Goal: Task Accomplishment & Management: Manage account settings

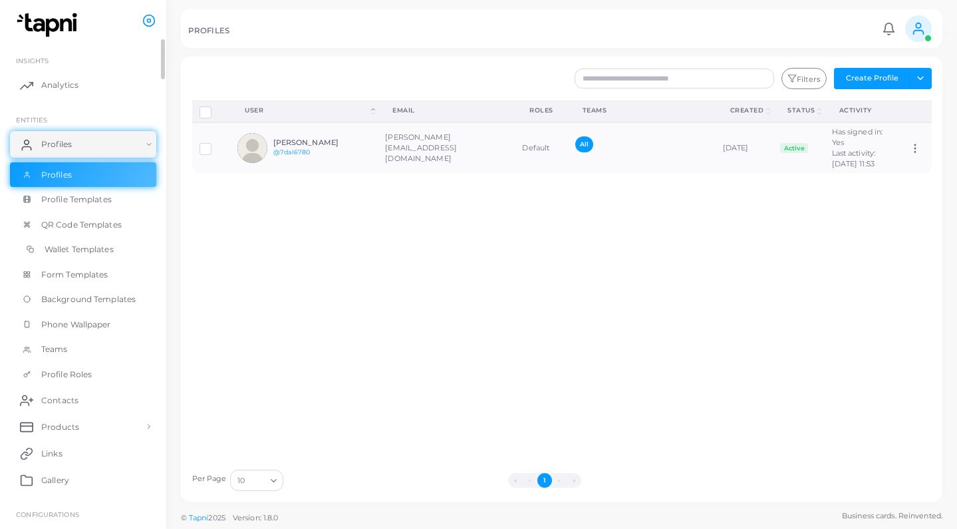
click at [99, 247] on span "Wallet Templates" at bounding box center [79, 249] width 69 height 12
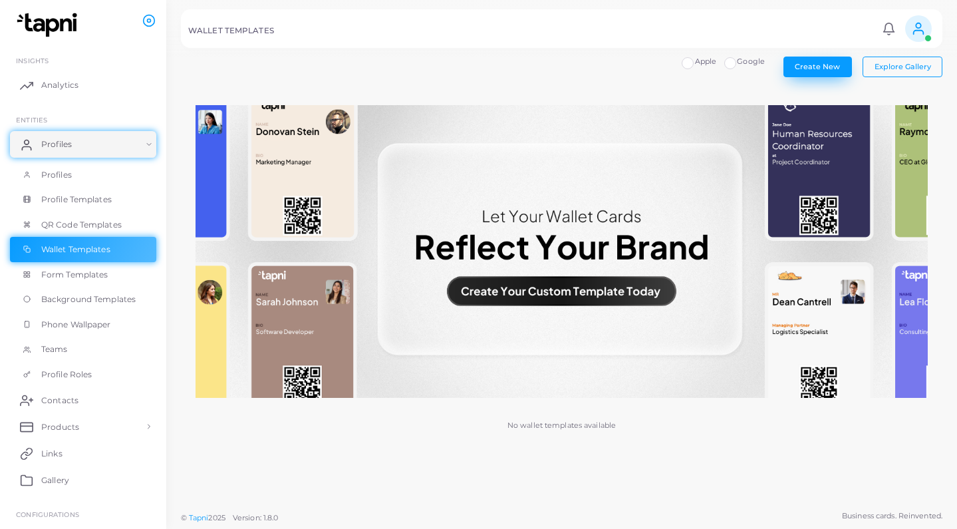
click at [816, 72] on button "Create New" at bounding box center [818, 67] width 69 height 20
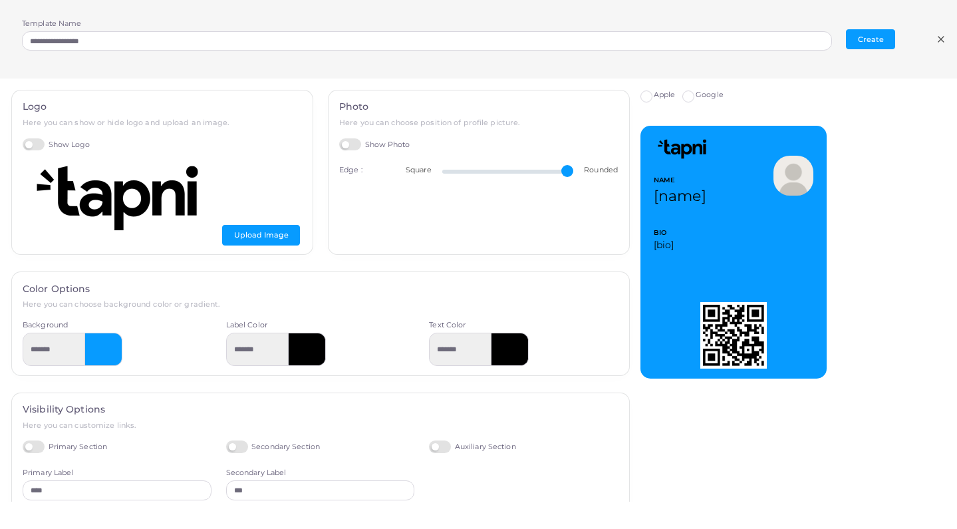
drag, startPoint x: 568, startPoint y: 167, endPoint x: 541, endPoint y: 166, distance: 27.3
click at [541, 170] on input "range" at bounding box center [507, 171] width 131 height 3
drag, startPoint x: 541, startPoint y: 166, endPoint x: 488, endPoint y: 174, distance: 53.8
click at [488, 173] on input "range" at bounding box center [507, 171] width 131 height 3
drag, startPoint x: 488, startPoint y: 174, endPoint x: 583, endPoint y: 170, distance: 95.9
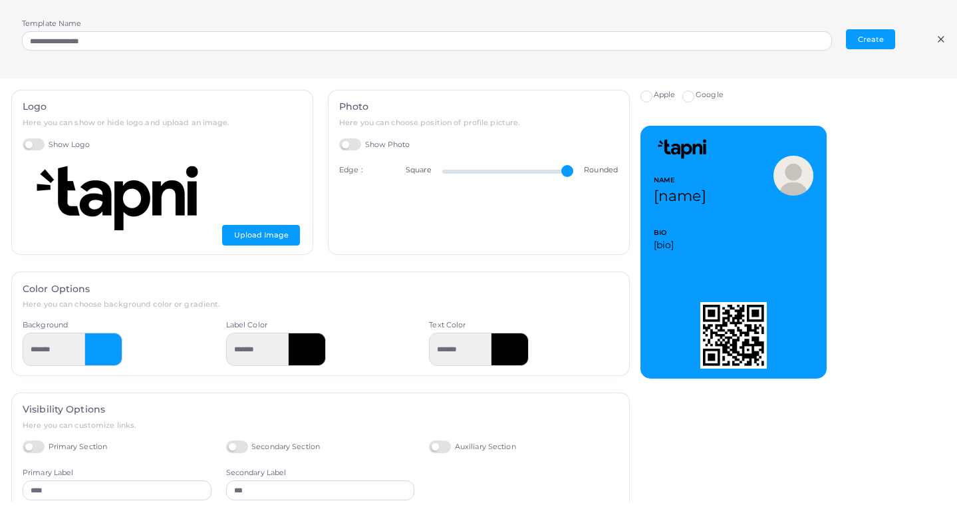
click at [583, 170] on div "Square Rounded" at bounding box center [512, 170] width 212 height 11
type input "**"
drag, startPoint x: 564, startPoint y: 170, endPoint x: 579, endPoint y: 178, distance: 17.6
click at [579, 178] on div "Photo Here you can choose position of profile picture. Show Photo Edge : Square…" at bounding box center [479, 172] width 301 height 164
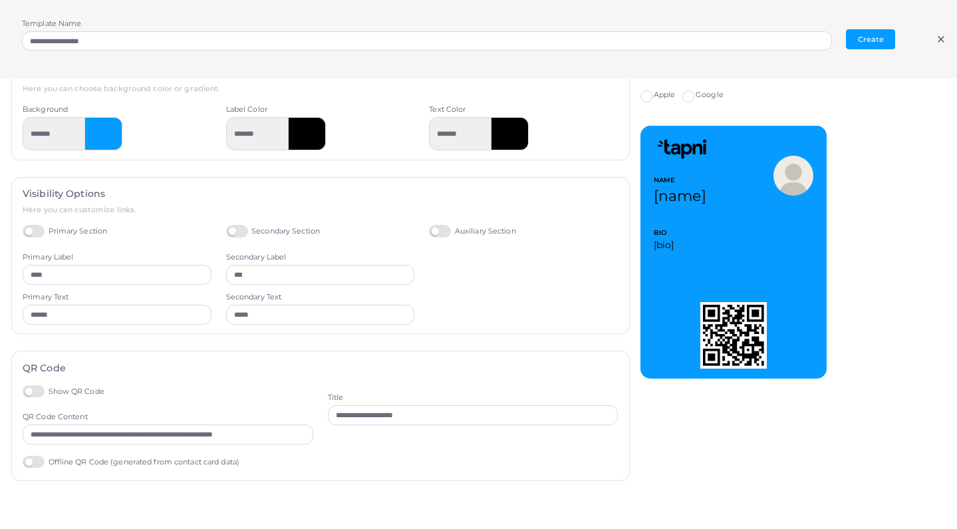
click at [34, 456] on label "Offline QR Code (generated from contact card data)" at bounding box center [131, 462] width 217 height 13
type input "*********"
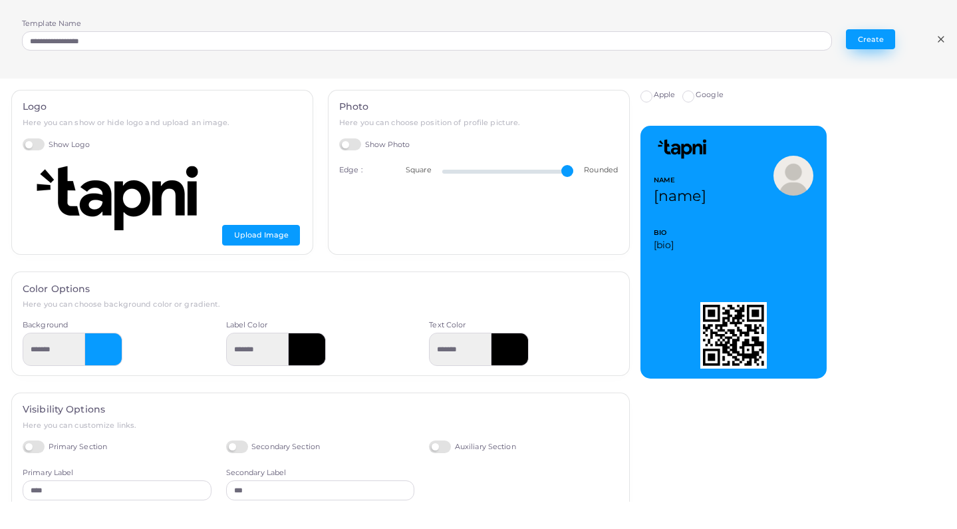
click at [883, 39] on button "Create" at bounding box center [870, 39] width 49 height 20
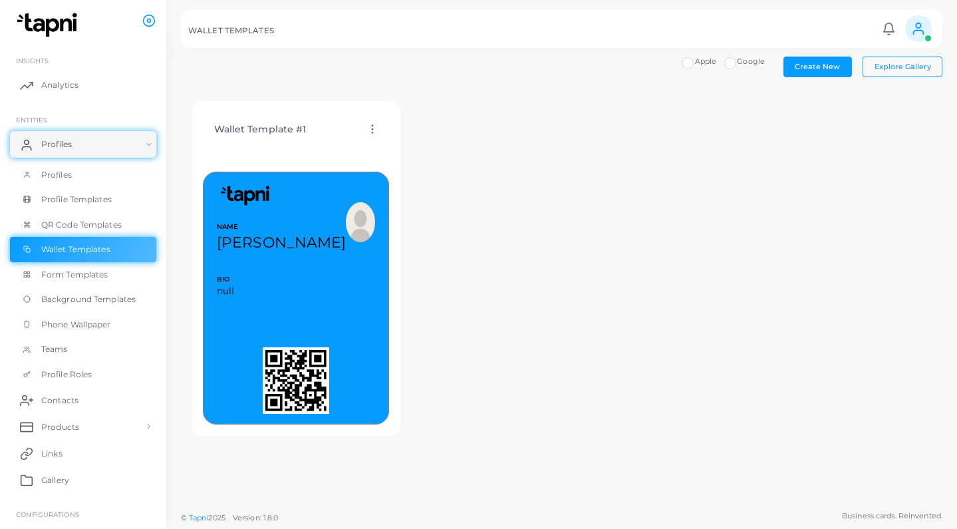
click at [373, 126] on icon at bounding box center [373, 129] width 12 height 12
click at [405, 159] on span "Assign template" at bounding box center [431, 161] width 61 height 11
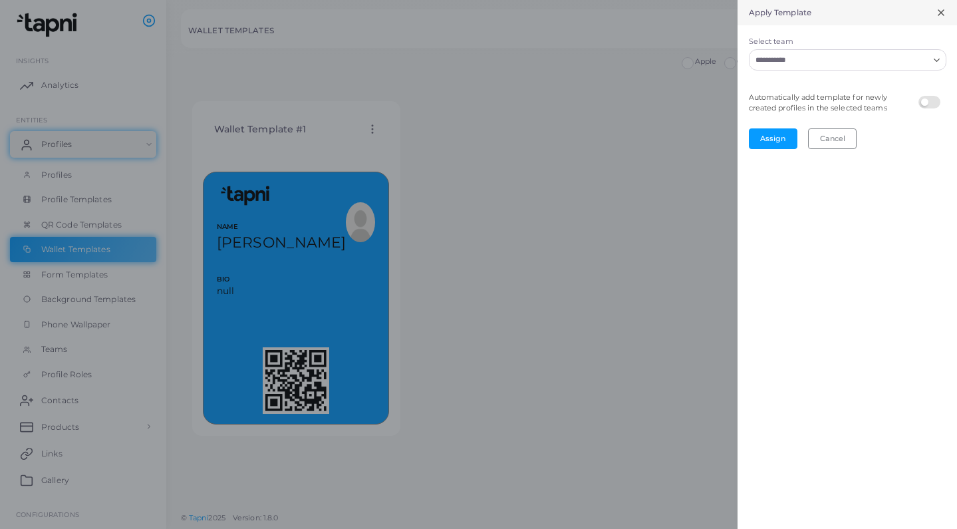
click at [820, 59] on input "Select team" at bounding box center [840, 60] width 178 height 15
click at [771, 90] on li "All" at bounding box center [848, 88] width 198 height 20
click at [927, 96] on label at bounding box center [932, 96] width 26 height 0
click at [778, 135] on button "Assign" at bounding box center [773, 138] width 49 height 20
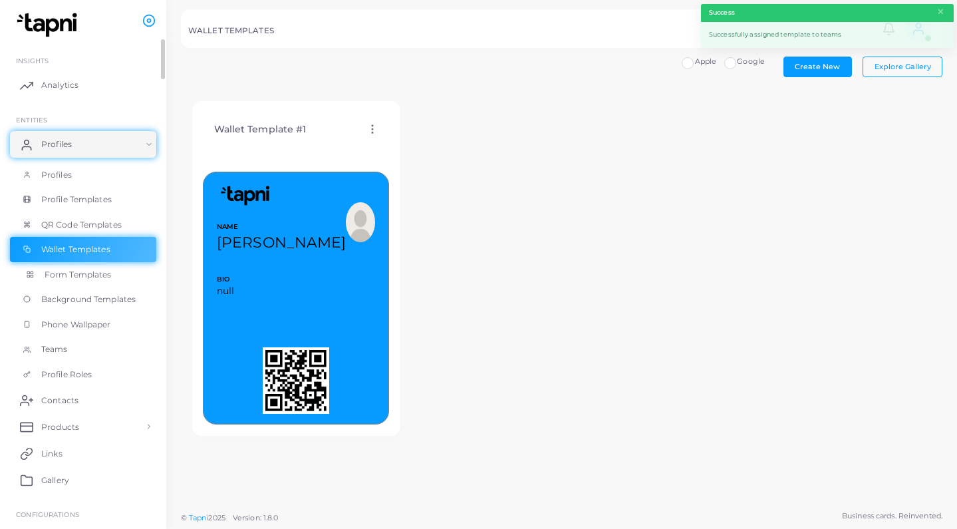
click at [93, 274] on span "Form Templates" at bounding box center [78, 275] width 67 height 12
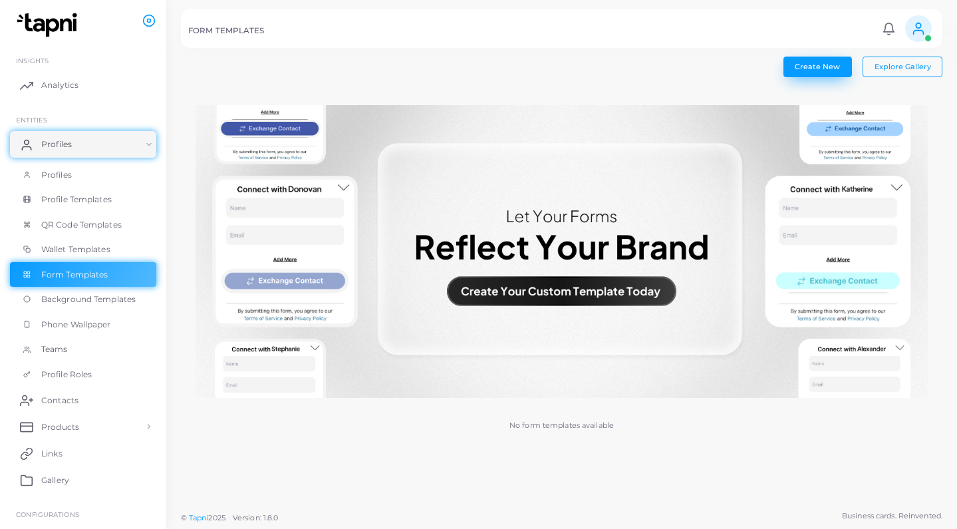
click at [817, 70] on span "Create New" at bounding box center [817, 66] width 45 height 9
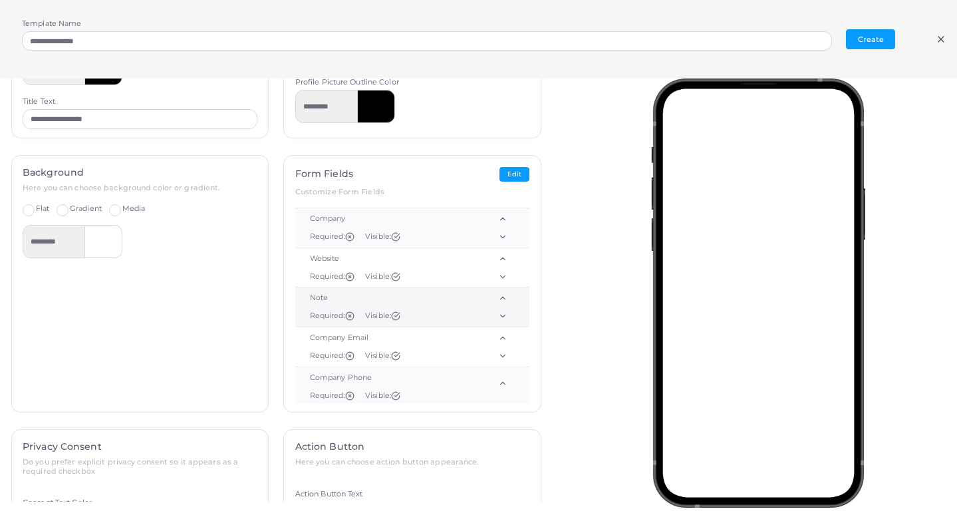
scroll to position [112, 0]
click at [500, 156] on div "Form Fields Edit Customize Form Fields fields Name Required: Visible: Email Req…" at bounding box center [412, 281] width 257 height 256
click at [508, 166] on button "Edit" at bounding box center [515, 171] width 30 height 15
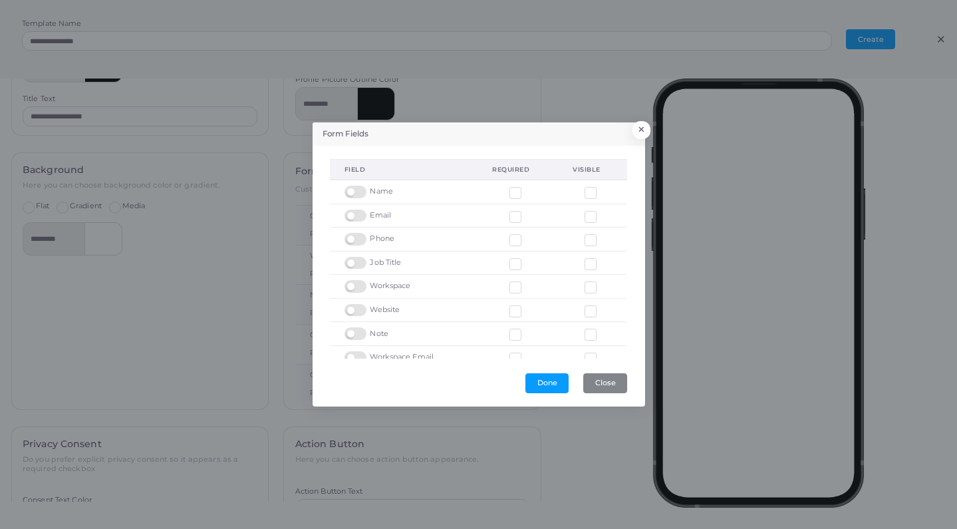
click at [357, 257] on label at bounding box center [358, 257] width 26 height 0
click at [359, 280] on label at bounding box center [358, 280] width 26 height 0
click at [359, 304] on label at bounding box center [358, 304] width 26 height 0
click at [353, 291] on label at bounding box center [358, 291] width 26 height 0
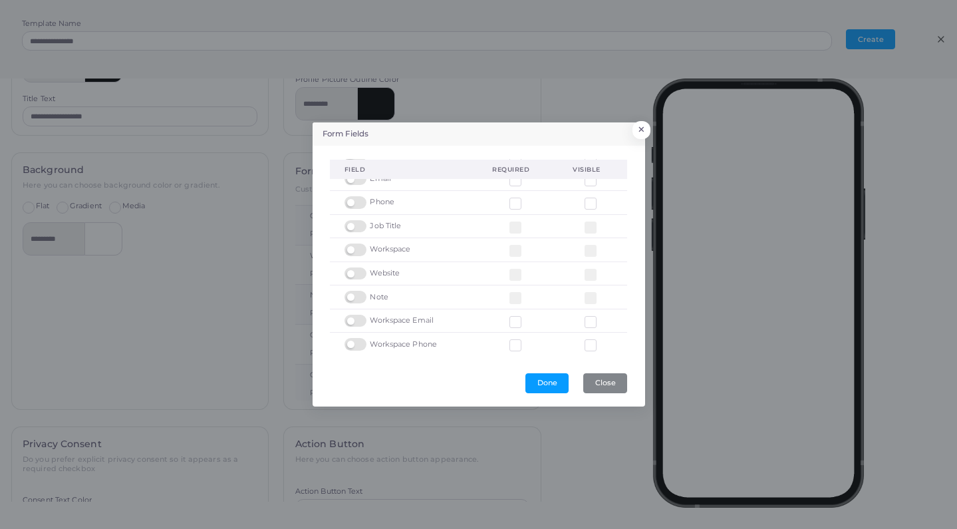
click at [357, 315] on label at bounding box center [358, 315] width 26 height 0
click at [359, 338] on label at bounding box center [358, 338] width 26 height 0
click at [542, 383] on button "Done" at bounding box center [547, 383] width 43 height 20
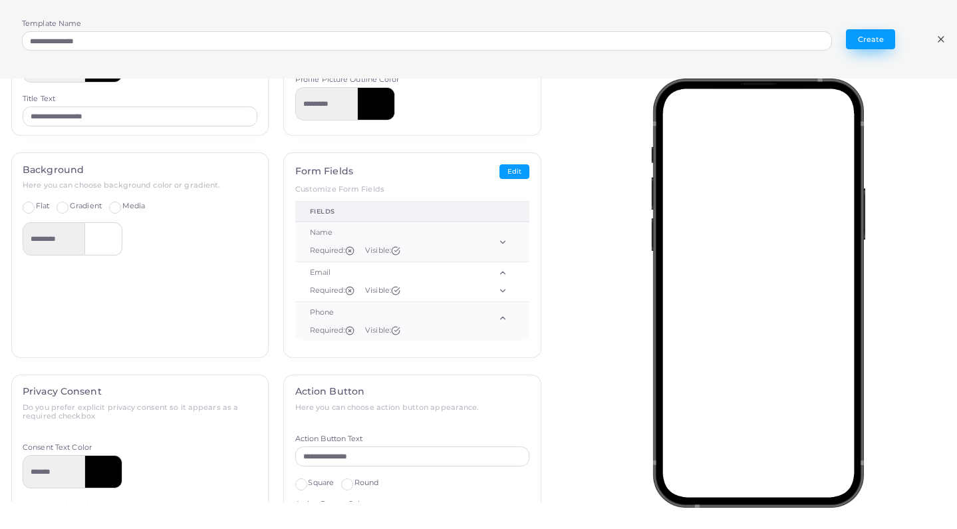
click at [863, 40] on button "Create" at bounding box center [870, 39] width 49 height 20
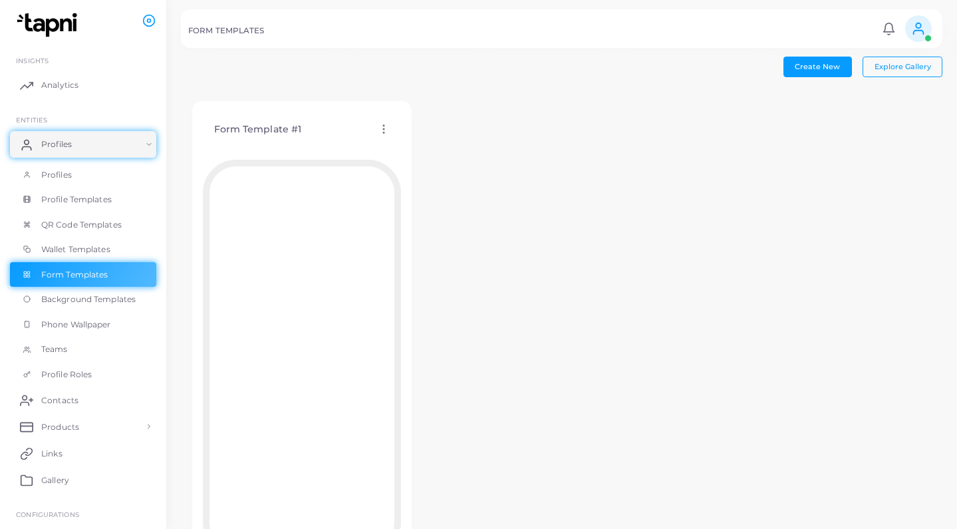
click at [381, 127] on icon at bounding box center [384, 129] width 12 height 12
click at [421, 156] on span "Assign template" at bounding box center [438, 161] width 61 height 11
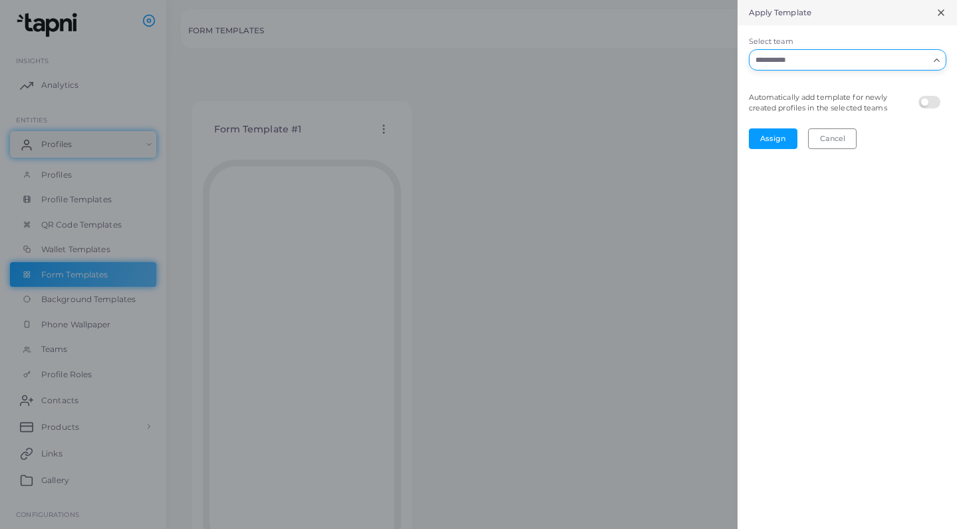
click at [904, 59] on input "Select team" at bounding box center [840, 60] width 178 height 15
click at [858, 85] on li "All" at bounding box center [848, 88] width 198 height 20
click at [927, 96] on label at bounding box center [932, 96] width 26 height 0
click at [780, 137] on button "Assign" at bounding box center [773, 138] width 49 height 20
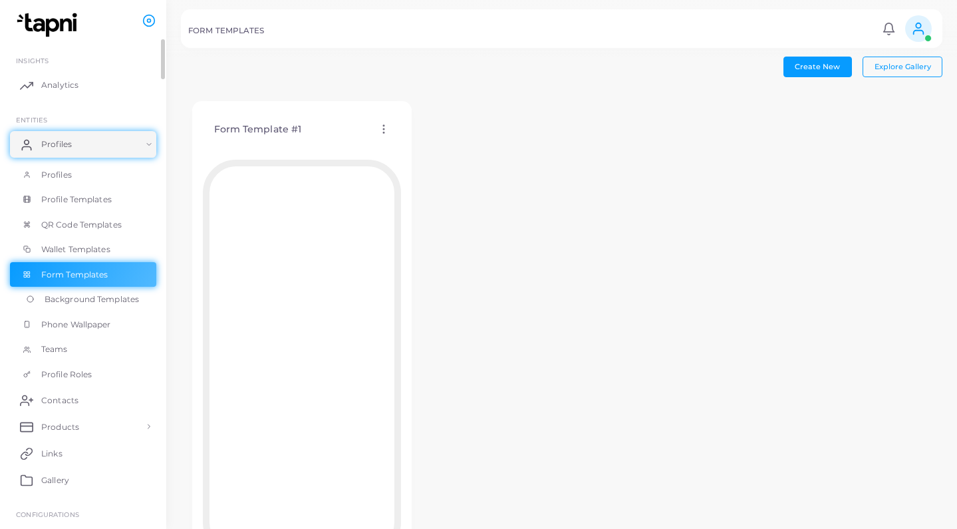
click at [114, 294] on span "Background Templates" at bounding box center [92, 299] width 94 height 12
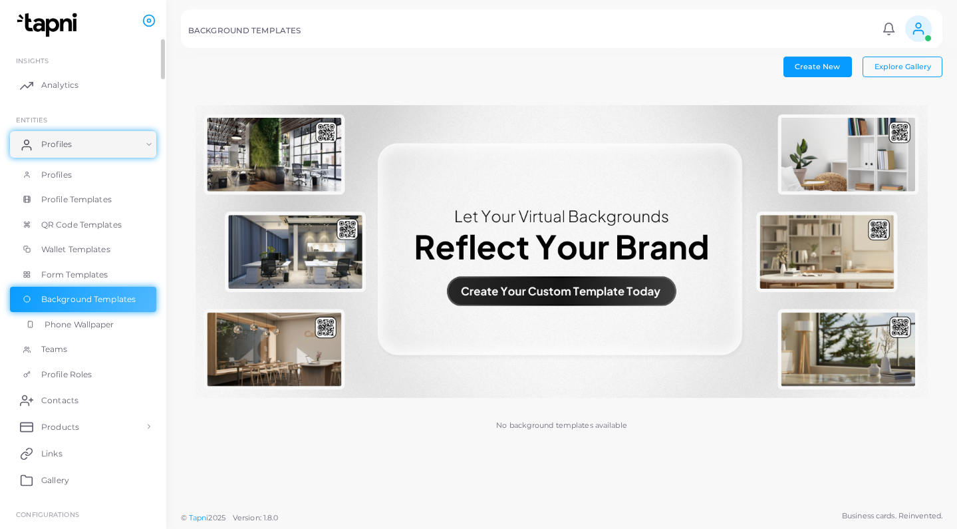
click at [100, 327] on link "Phone Wallpaper" at bounding box center [83, 324] width 146 height 25
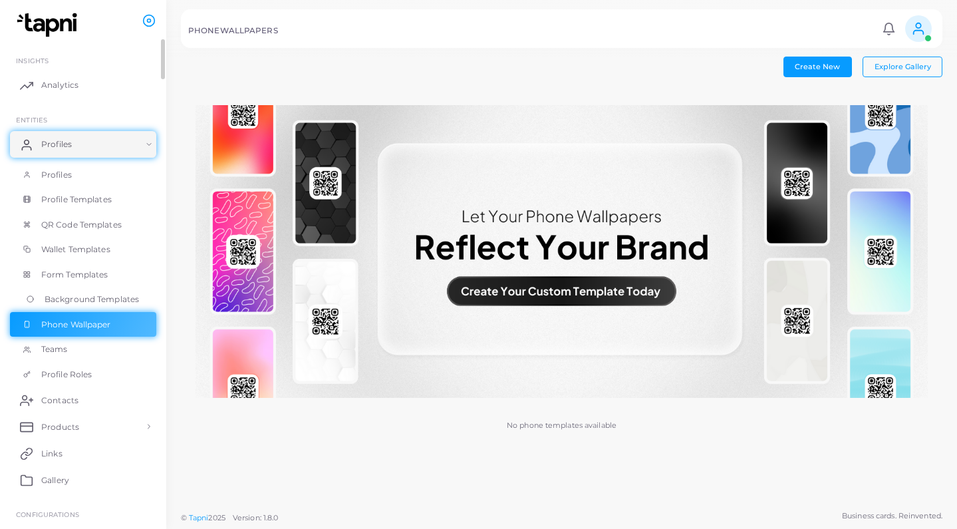
click at [124, 296] on span "Background Templates" at bounding box center [92, 299] width 94 height 12
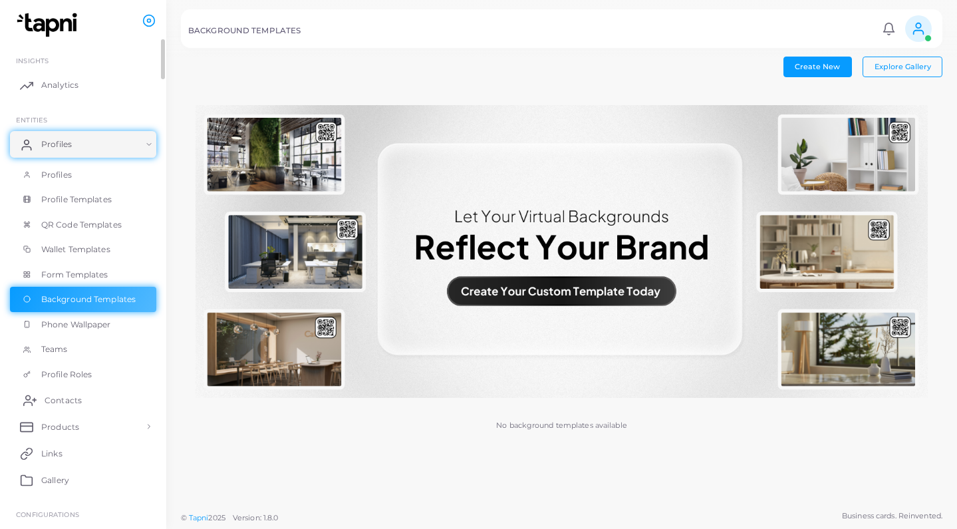
click at [79, 394] on span "Contacts" at bounding box center [63, 400] width 37 height 12
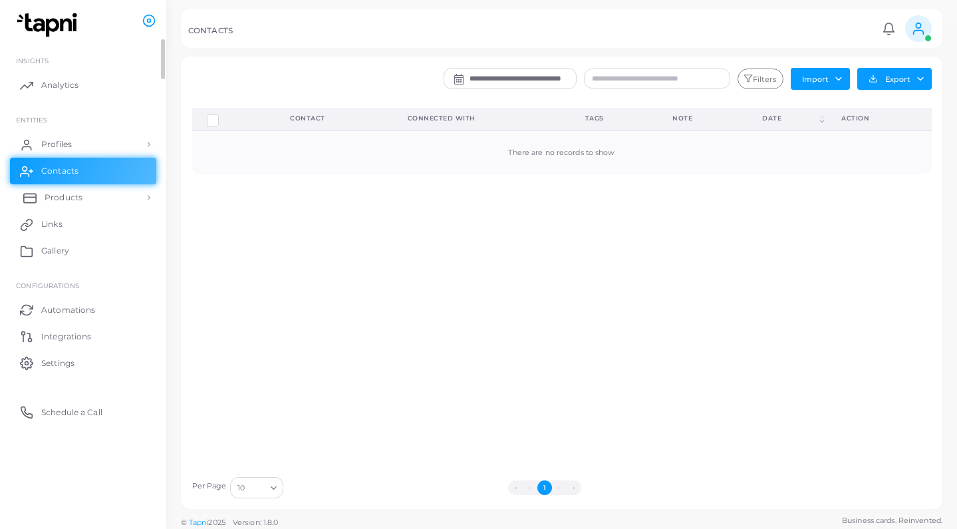
click at [92, 196] on link "Products" at bounding box center [83, 197] width 146 height 27
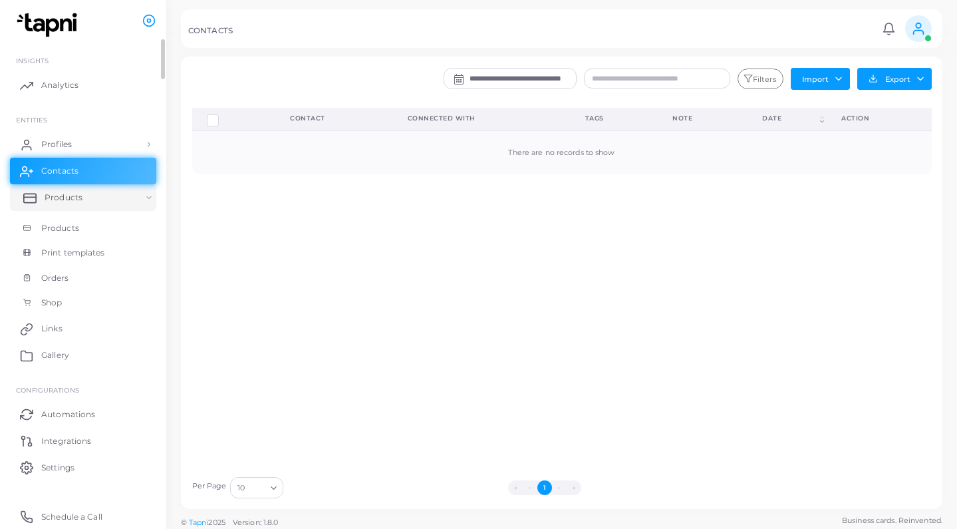
click at [92, 196] on link "Products" at bounding box center [83, 197] width 146 height 27
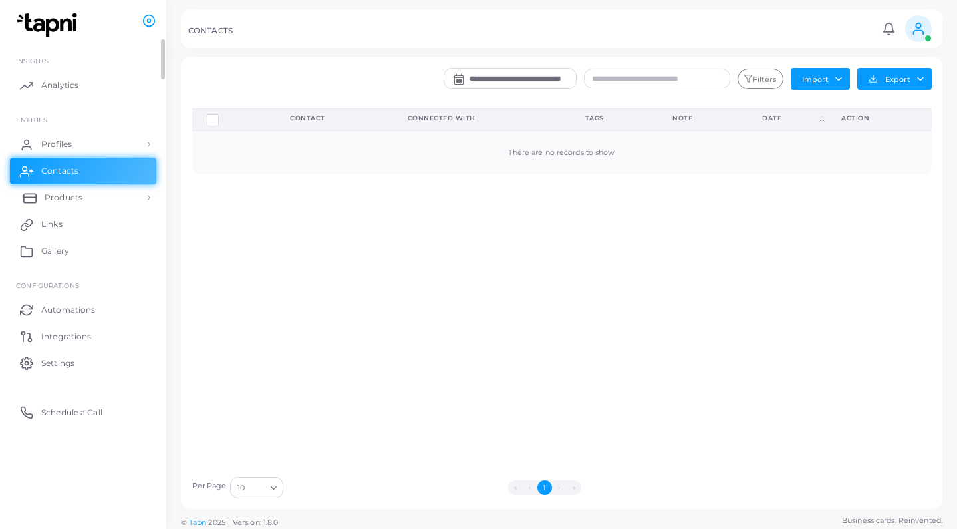
click at [92, 196] on link "Products" at bounding box center [83, 197] width 146 height 27
click at [91, 196] on link "Products" at bounding box center [83, 197] width 146 height 27
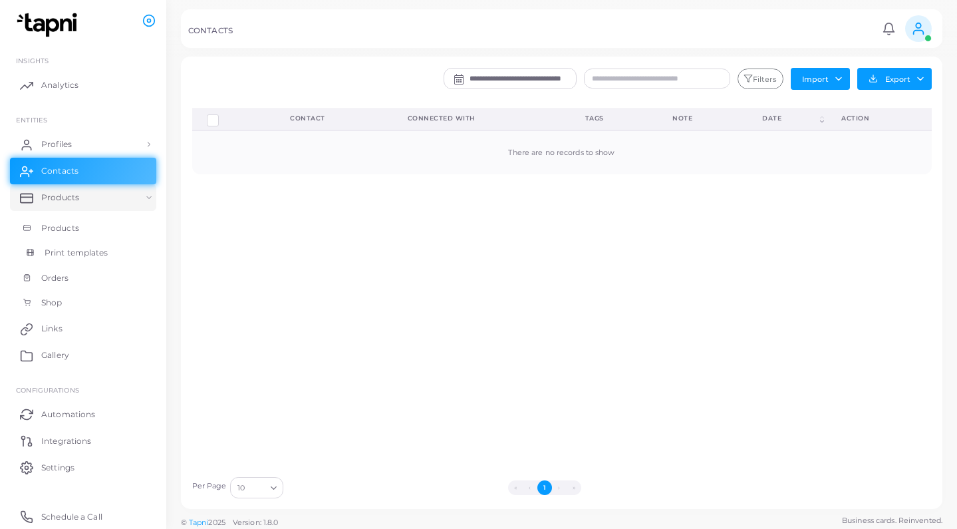
click at [72, 241] on link "Print templates" at bounding box center [83, 252] width 146 height 25
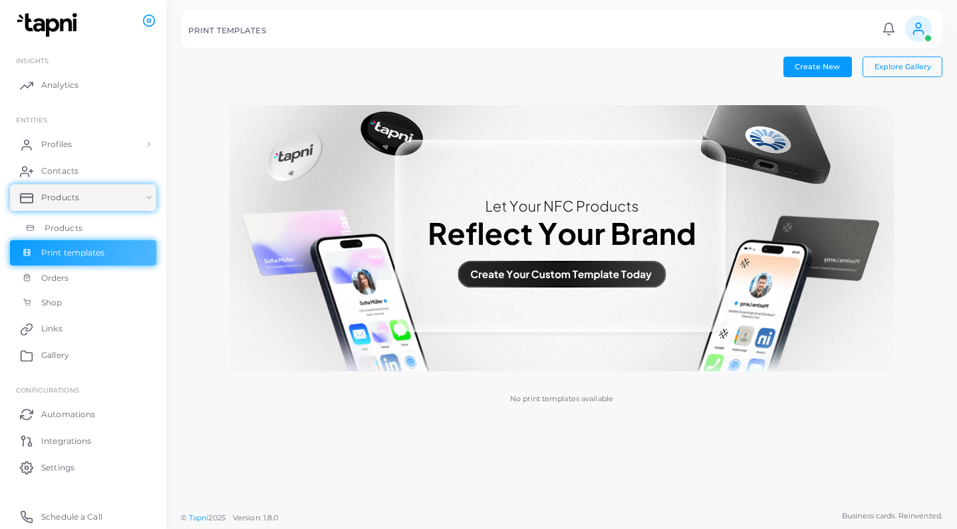
click at [87, 222] on link "Products" at bounding box center [83, 228] width 146 height 25
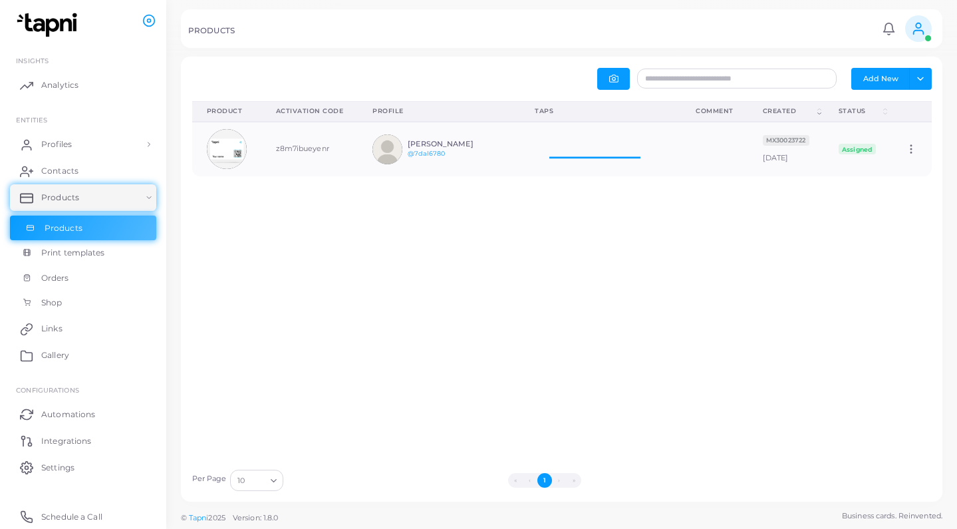
scroll to position [1, 1]
click at [76, 325] on link "Links" at bounding box center [83, 328] width 146 height 27
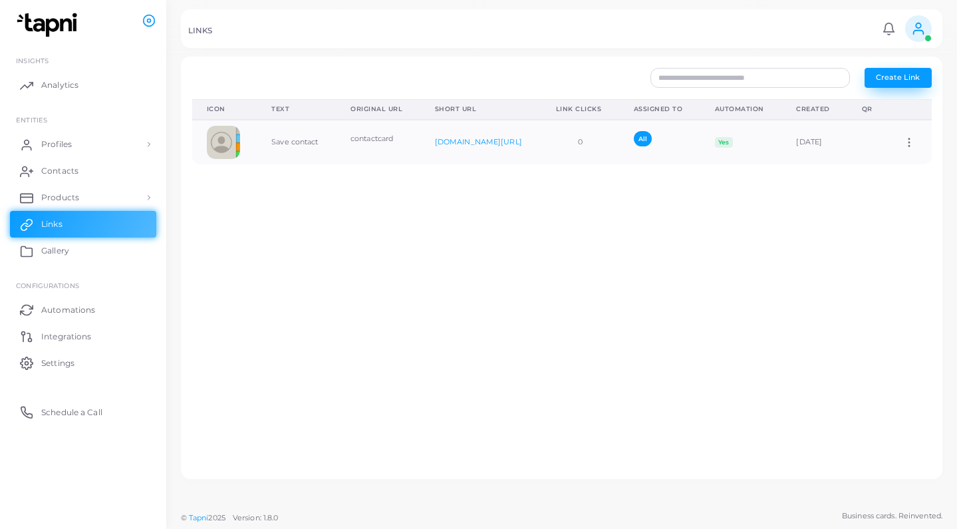
click at [893, 72] on button "Create Link" at bounding box center [898, 78] width 67 height 20
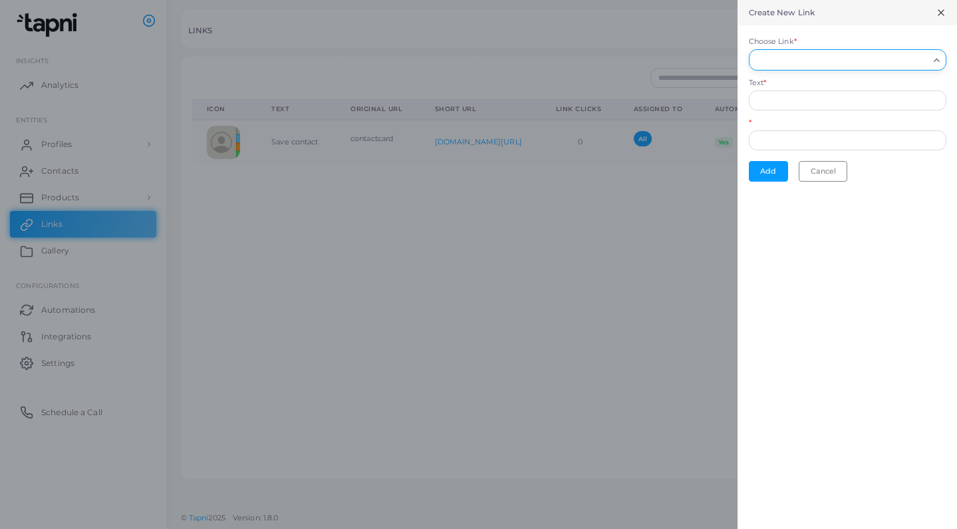
click at [919, 65] on input "Choose Link *" at bounding box center [842, 60] width 174 height 15
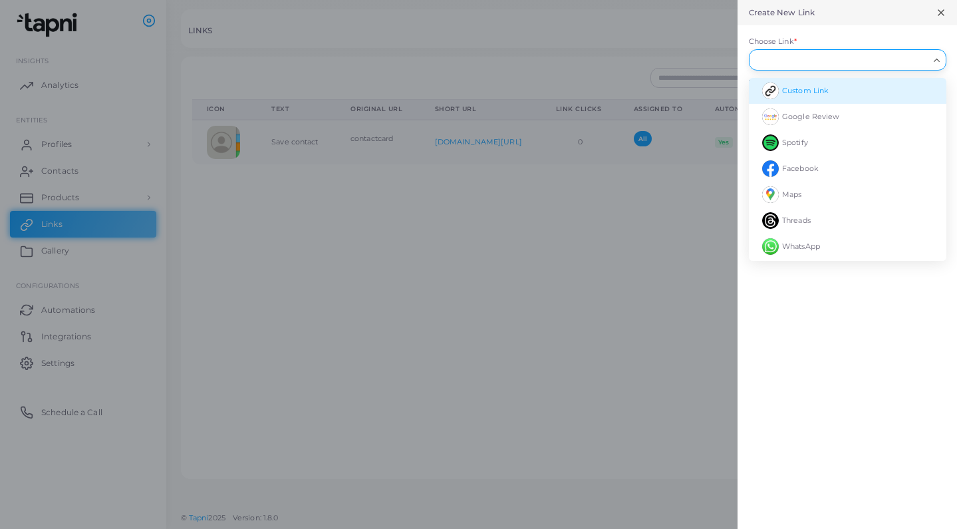
click at [849, 92] on li "Custom Link" at bounding box center [848, 91] width 198 height 26
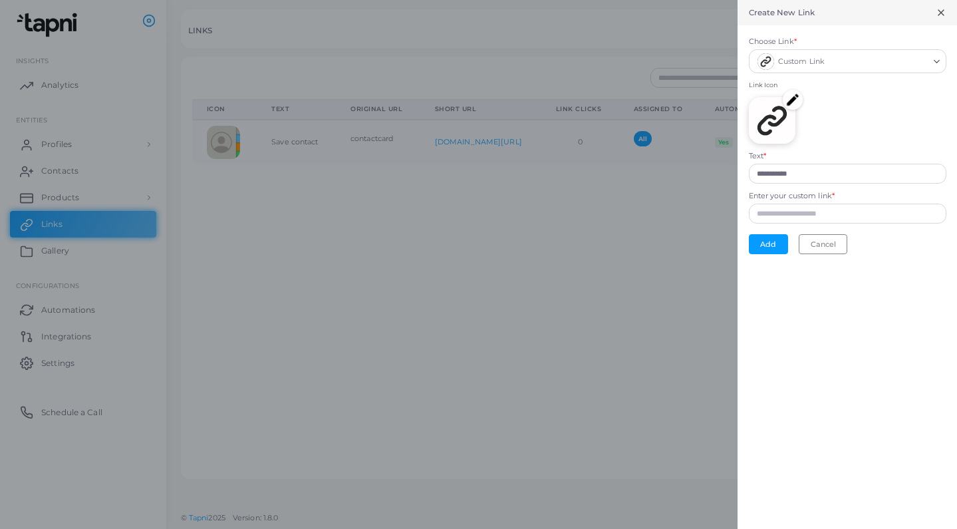
click at [793, 98] on img at bounding box center [793, 100] width 20 height 20
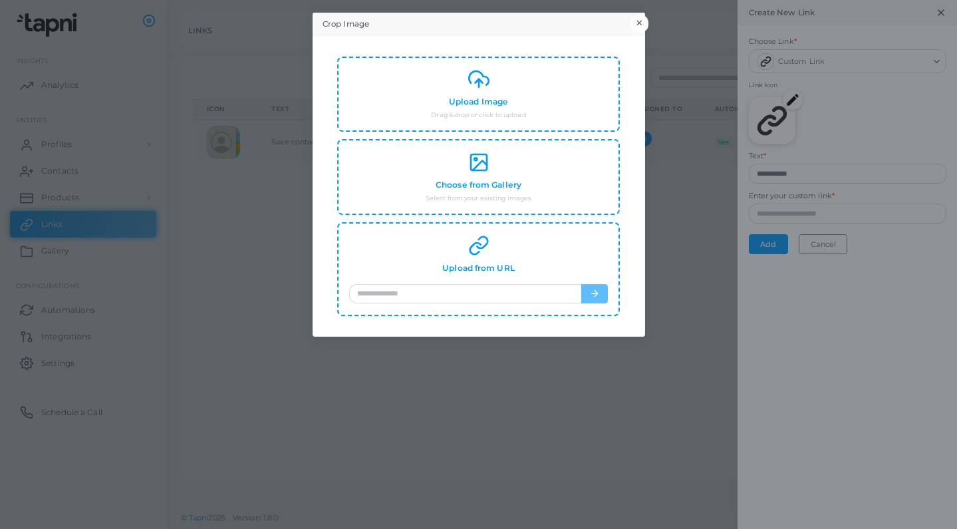
click at [643, 25] on button "×" at bounding box center [640, 23] width 18 height 17
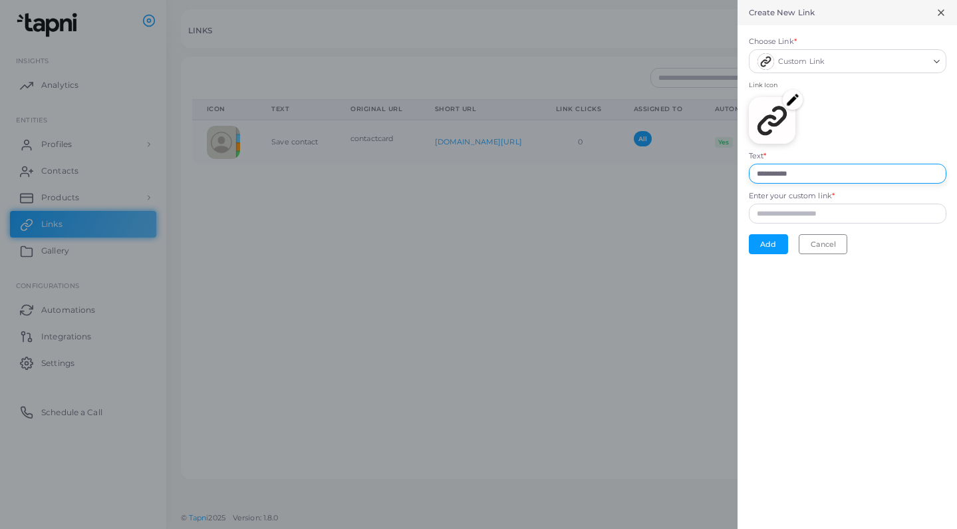
click at [810, 170] on input "**********" at bounding box center [848, 174] width 198 height 20
type input "**********"
click at [804, 216] on input "Enter your custom link *" at bounding box center [848, 214] width 198 height 20
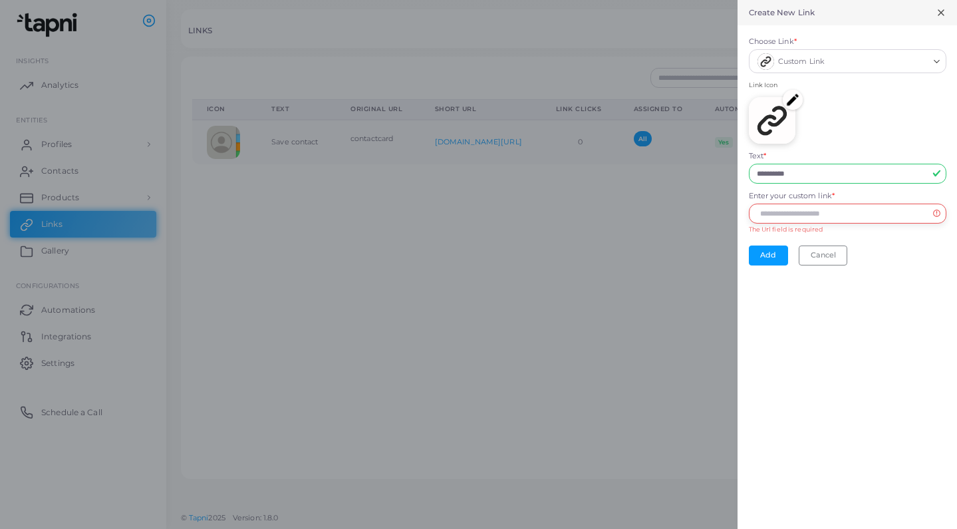
click at [777, 212] on input "Enter your custom link *" at bounding box center [848, 214] width 198 height 20
paste input "**********"
type input "**********"
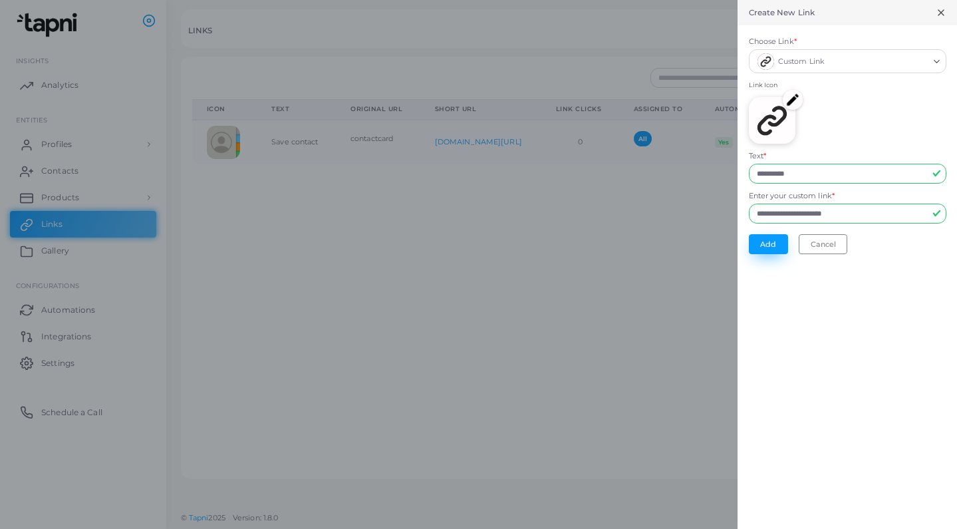
click at [767, 245] on button "Add" at bounding box center [768, 244] width 39 height 20
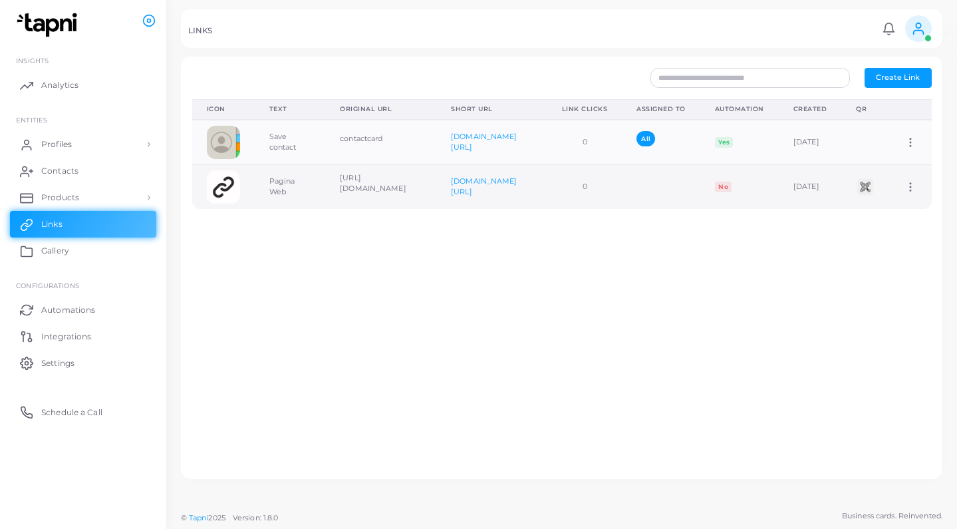
click at [911, 184] on circle at bounding box center [911, 183] width 1 height 1
click at [901, 201] on span "Assign to Team" at bounding box center [900, 200] width 57 height 11
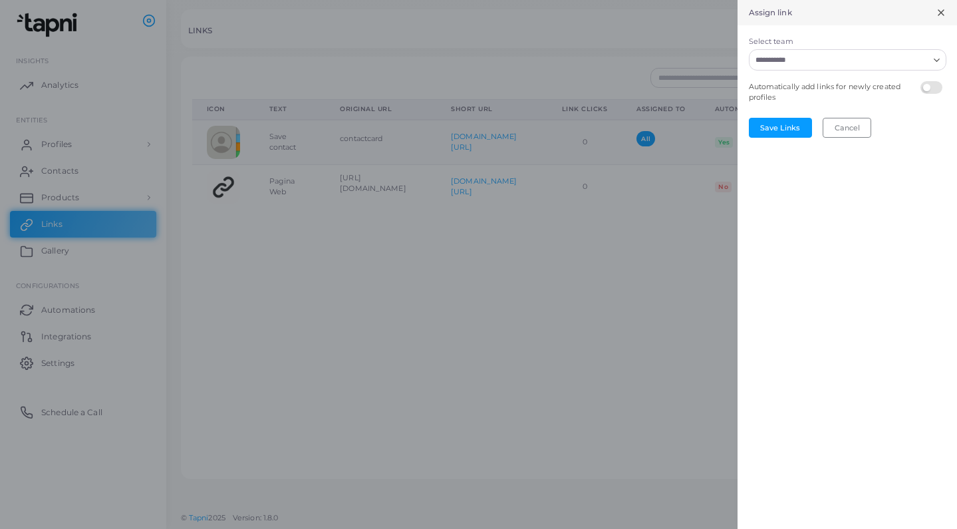
click at [826, 61] on input "Select team" at bounding box center [840, 60] width 178 height 15
click at [808, 90] on li "All" at bounding box center [848, 88] width 198 height 20
click at [931, 81] on label at bounding box center [934, 81] width 26 height 0
click at [792, 120] on button "Save Links" at bounding box center [780, 128] width 63 height 20
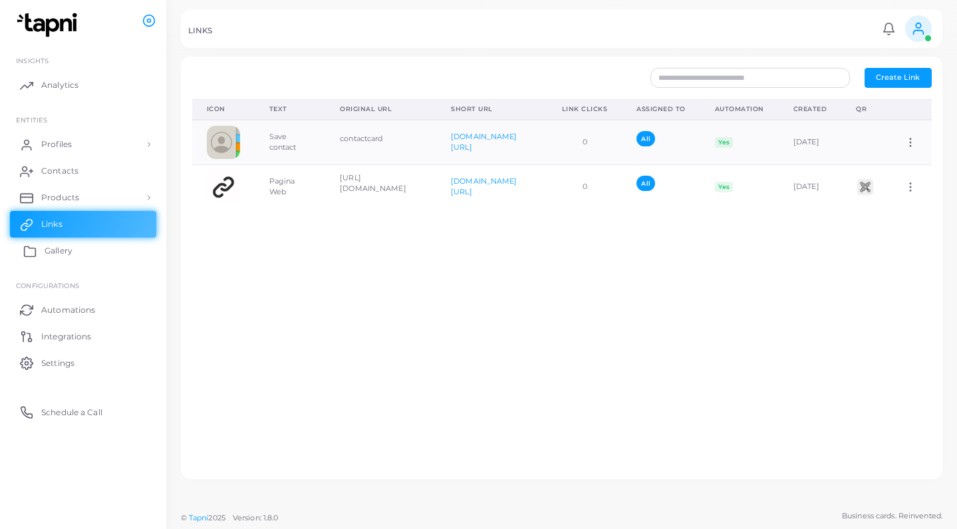
click at [94, 253] on link "Gallery" at bounding box center [83, 250] width 146 height 27
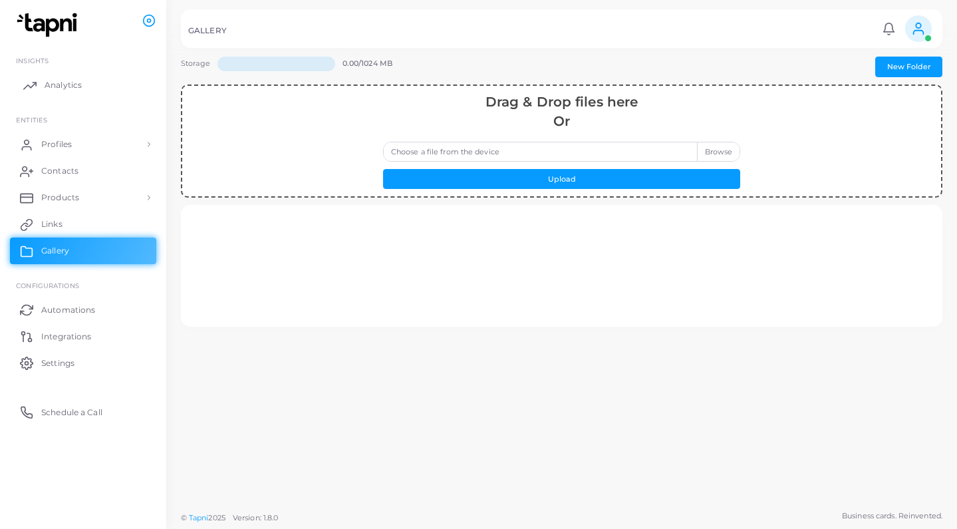
click at [55, 81] on span "Analytics" at bounding box center [63, 85] width 37 height 12
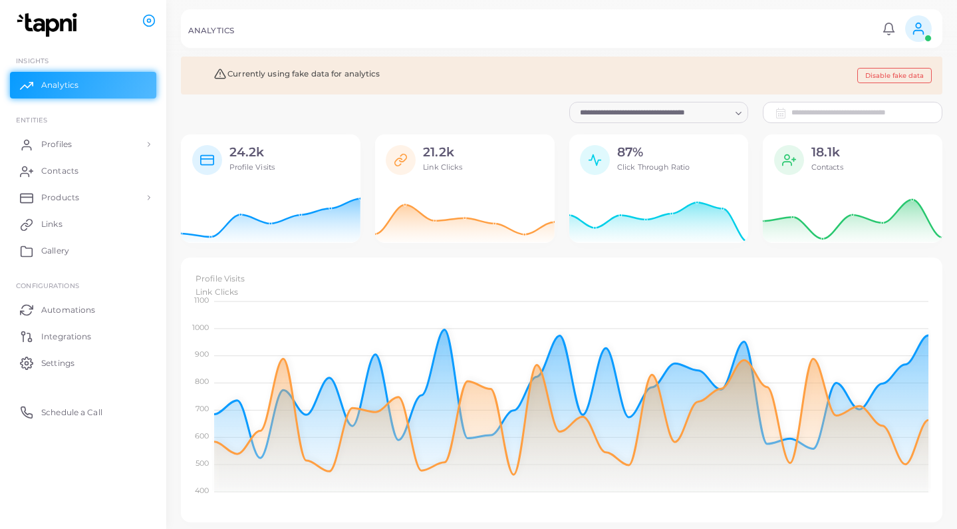
scroll to position [265, 762]
click at [738, 114] on icon "Search for option" at bounding box center [739, 113] width 10 height 10
click at [820, 118] on div "**********" at bounding box center [853, 112] width 194 height 21
click at [842, 114] on div "**********" at bounding box center [853, 112] width 194 height 21
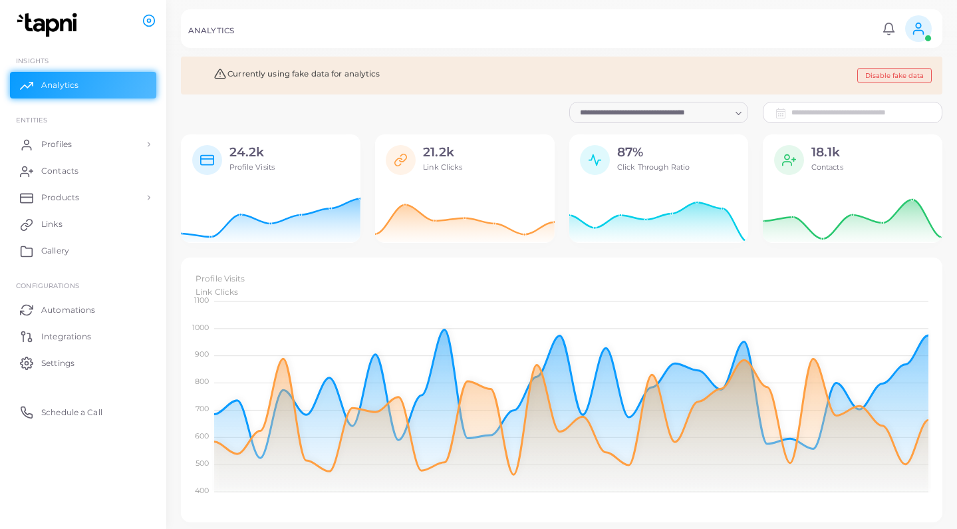
click at [883, 77] on button "Disable fake data" at bounding box center [894, 75] width 75 height 15
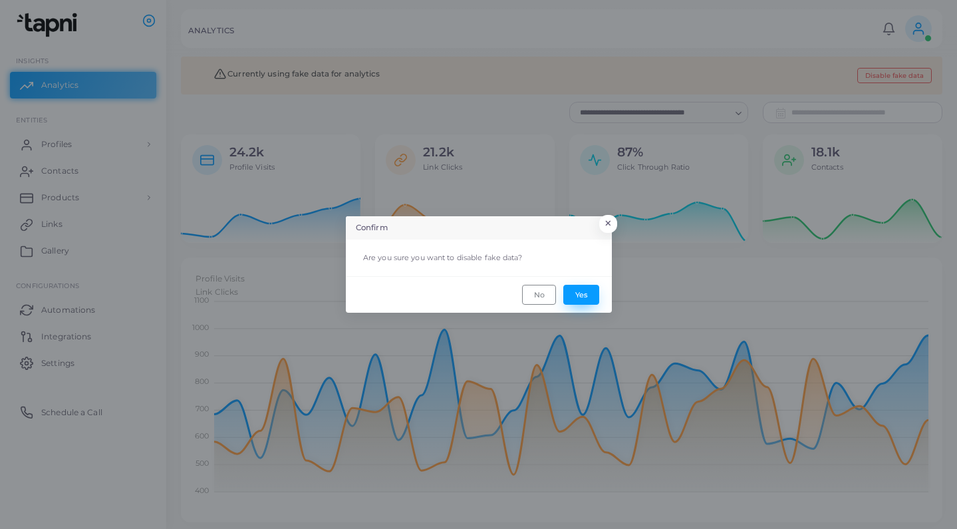
click at [579, 293] on button "Yes" at bounding box center [581, 295] width 36 height 20
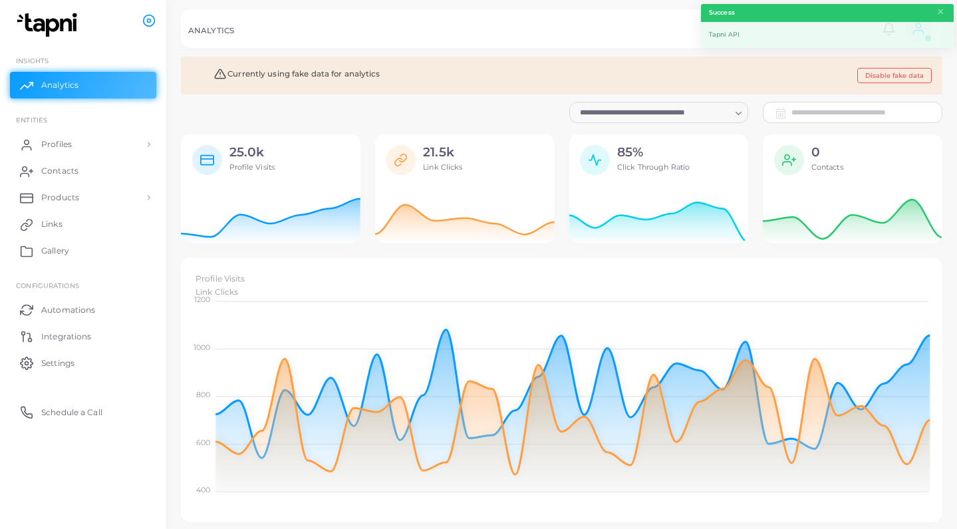
scroll to position [1, 1]
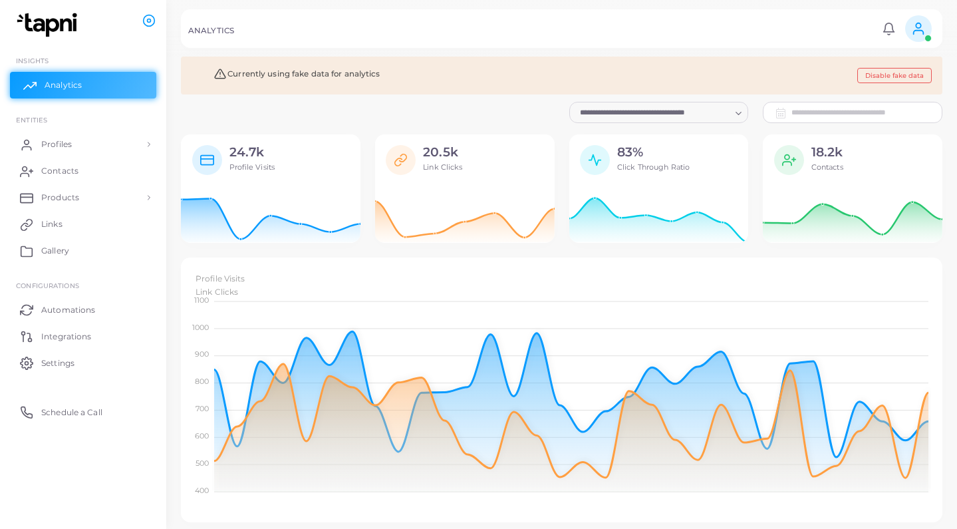
click at [39, 80] on link "Analytics" at bounding box center [83, 85] width 146 height 27
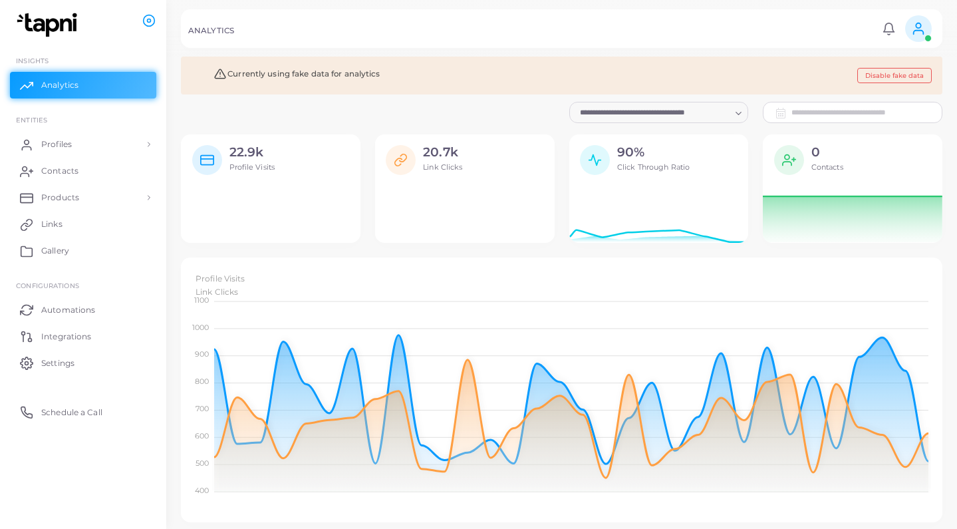
scroll to position [1, 1]
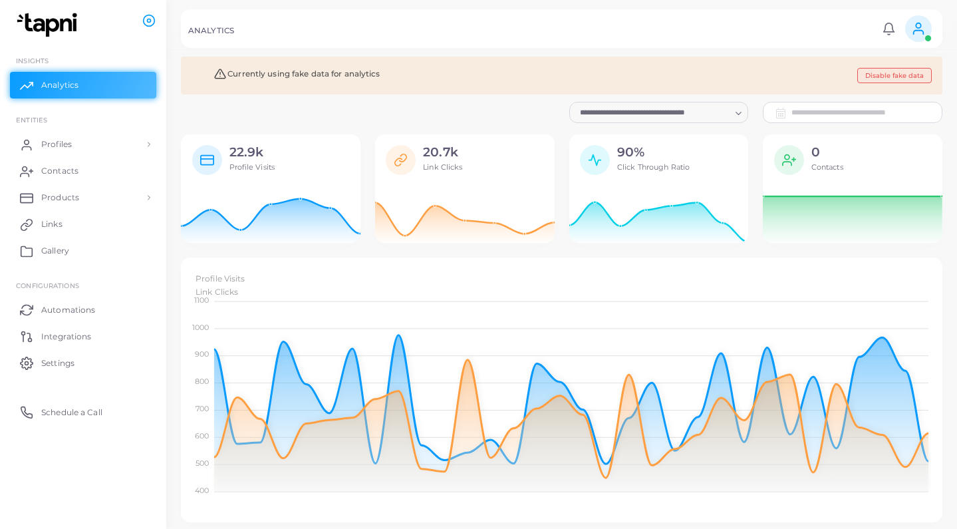
click at [885, 81] on button "Disable fake data" at bounding box center [894, 75] width 75 height 15
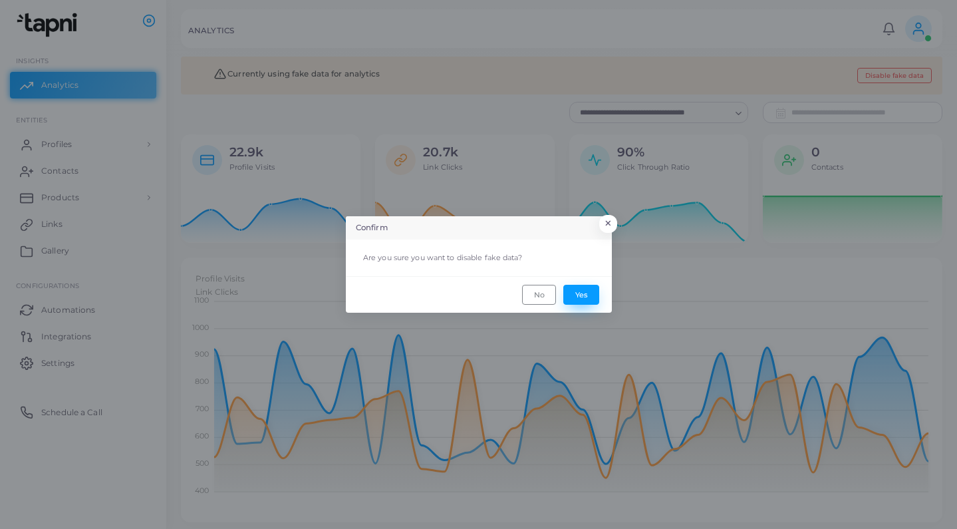
click at [585, 297] on button "Yes" at bounding box center [581, 295] width 36 height 20
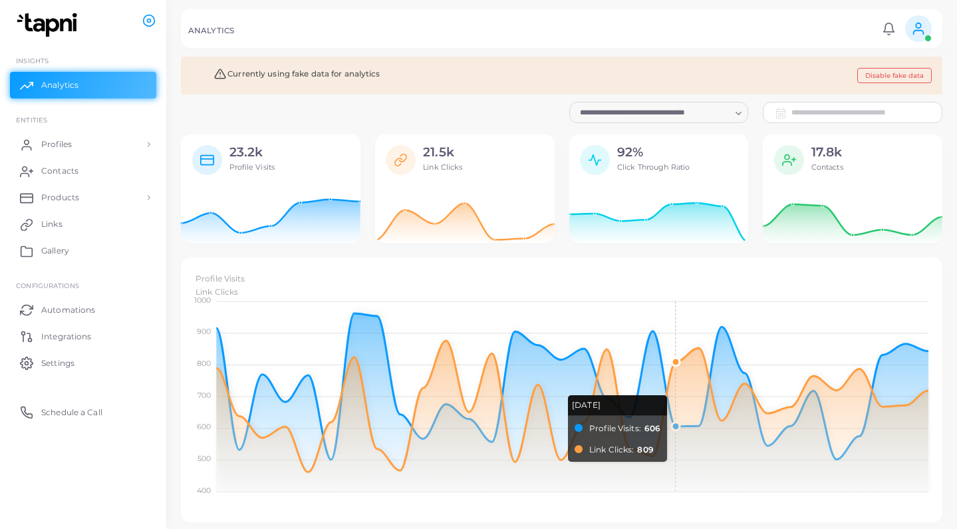
scroll to position [0, 0]
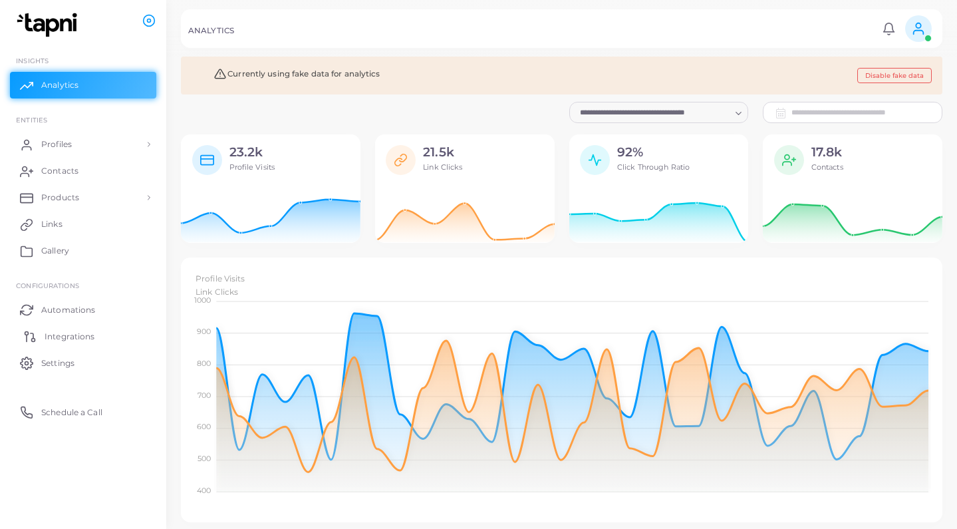
click at [79, 331] on span "Integrations" at bounding box center [70, 337] width 50 height 12
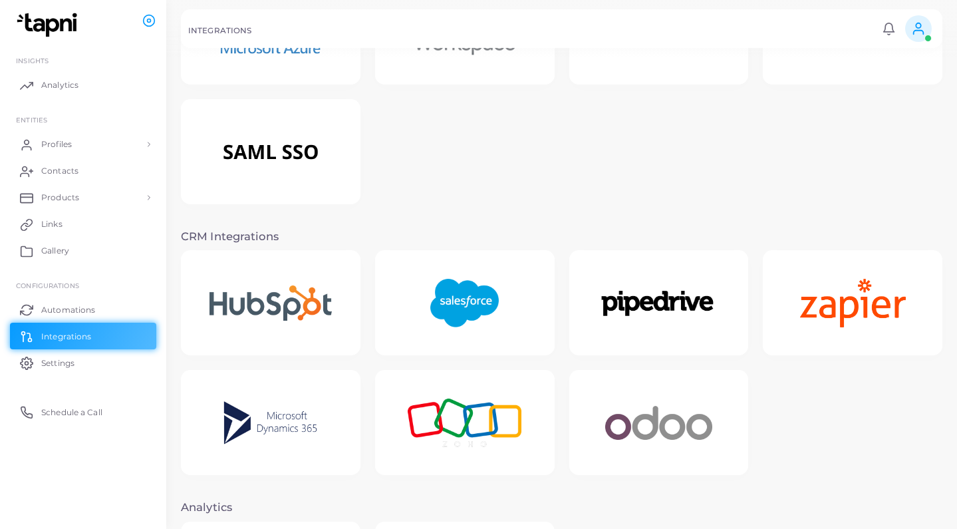
scroll to position [105, 0]
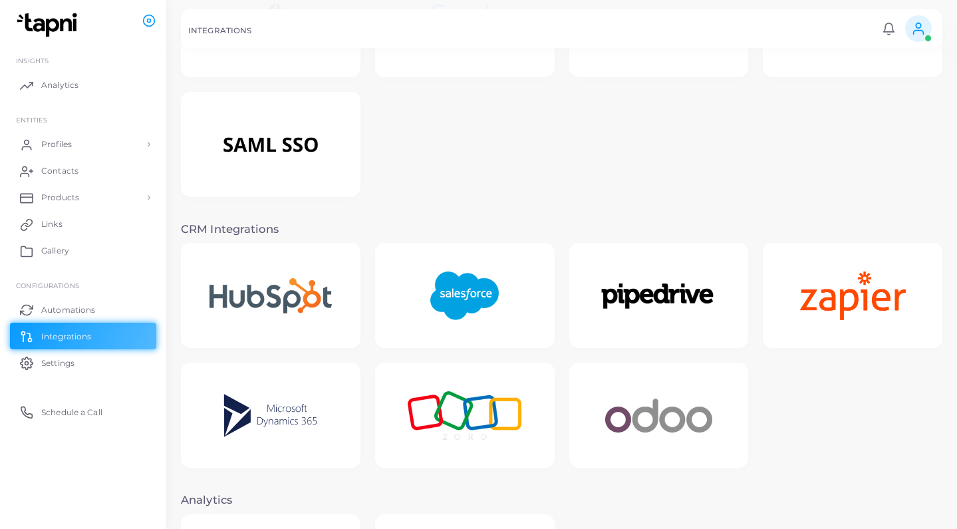
click at [860, 283] on img at bounding box center [853, 295] width 140 height 83
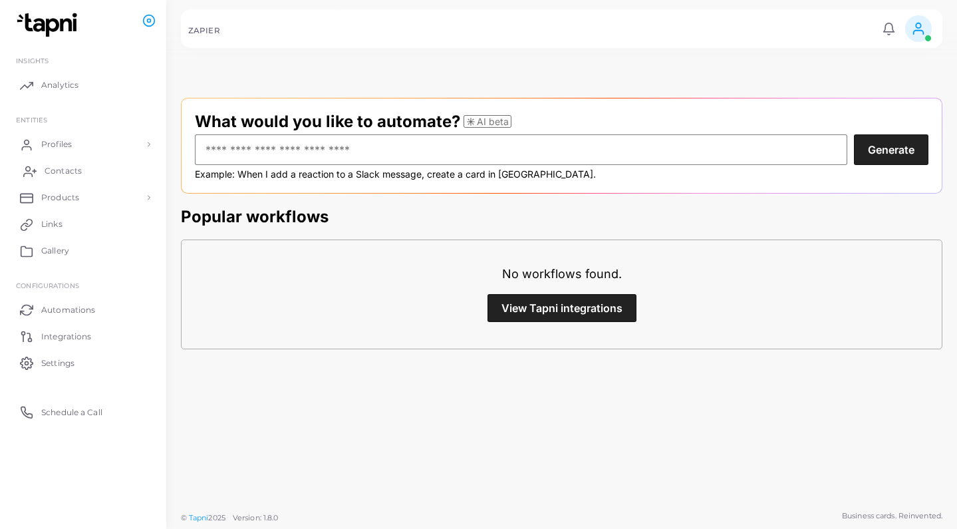
click at [110, 164] on link "Contacts" at bounding box center [83, 171] width 146 height 27
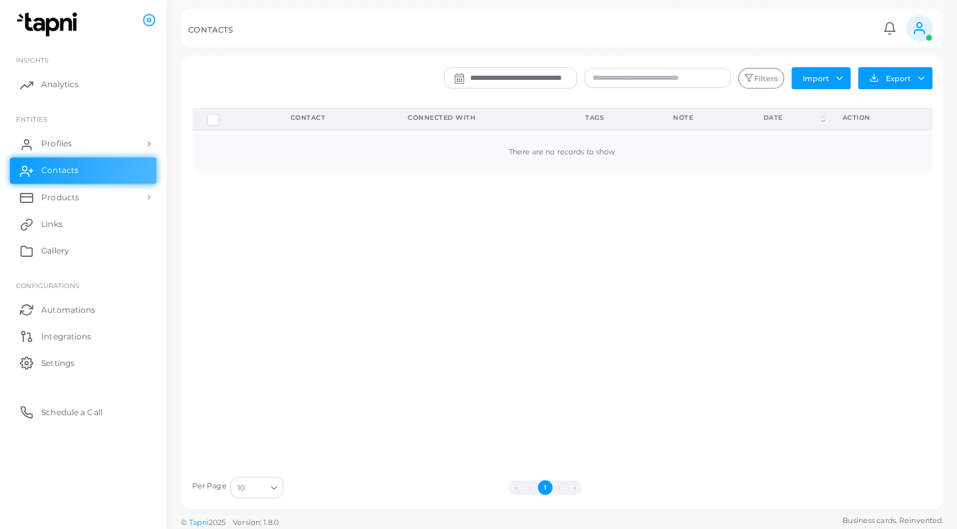
click at [333, 91] on div "**********" at bounding box center [625, 82] width 629 height 29
click at [64, 134] on link "Profiles" at bounding box center [83, 144] width 146 height 27
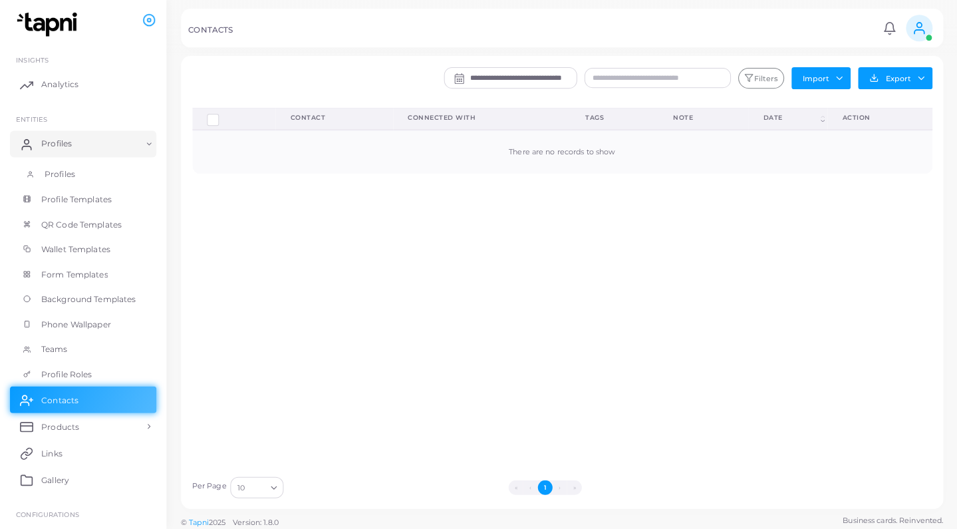
click at [62, 170] on span "Profiles" at bounding box center [60, 175] width 31 height 12
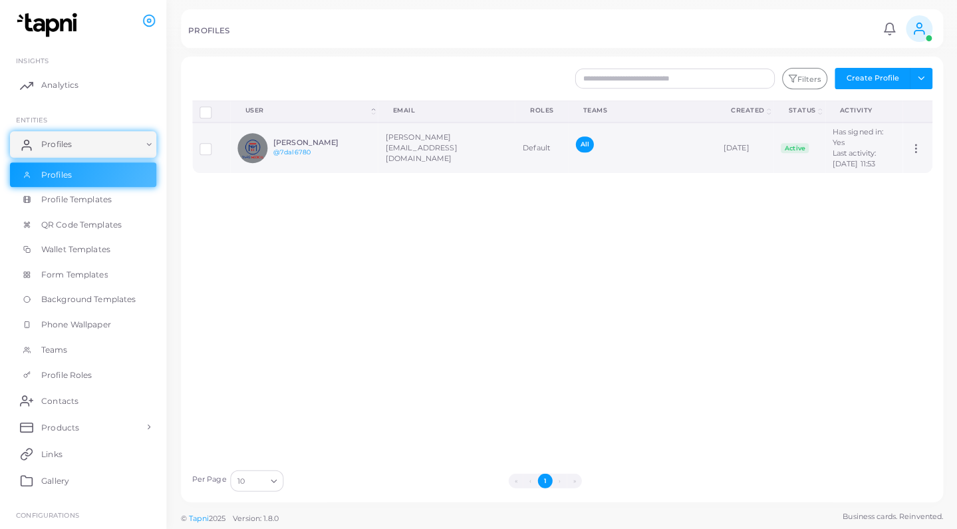
click at [579, 150] on div "All" at bounding box center [641, 147] width 133 height 23
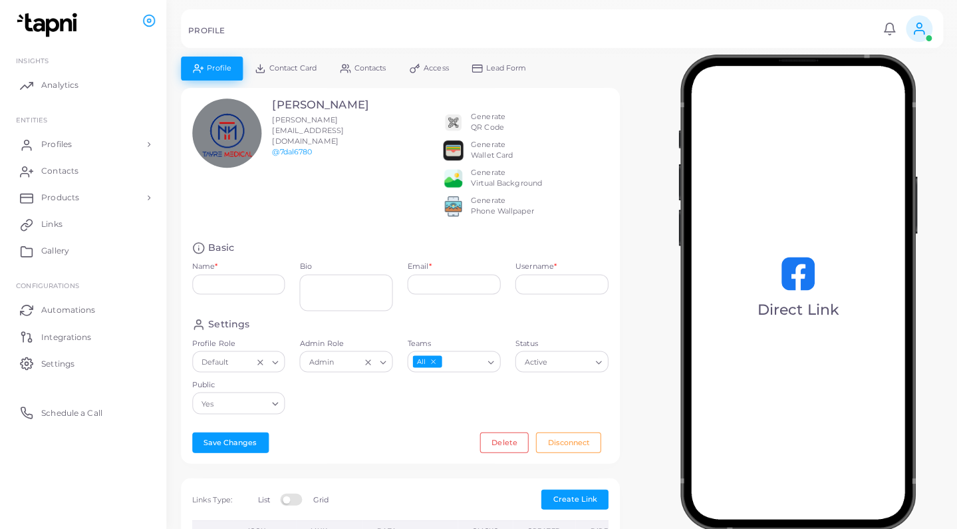
type input "**********"
type textarea "**********"
type input "**********"
type input "********"
click at [925, 27] on icon at bounding box center [918, 28] width 15 height 15
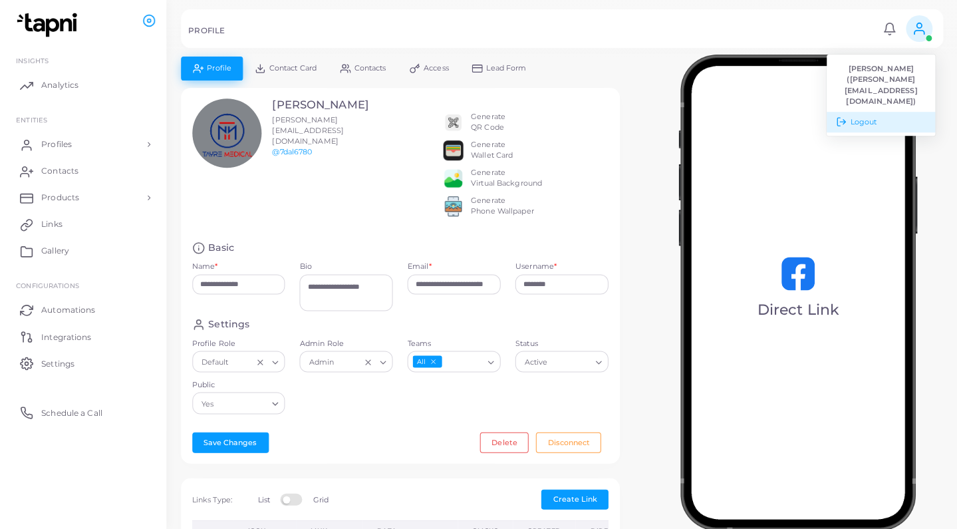
click at [854, 116] on span "Logout" at bounding box center [863, 121] width 27 height 11
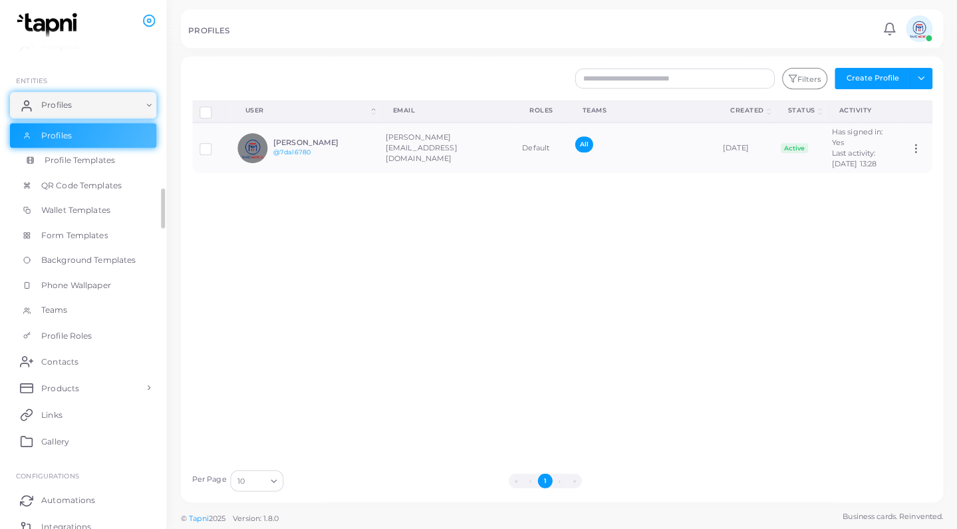
scroll to position [39, 0]
click at [68, 189] on link "QR Code Templates" at bounding box center [83, 185] width 146 height 25
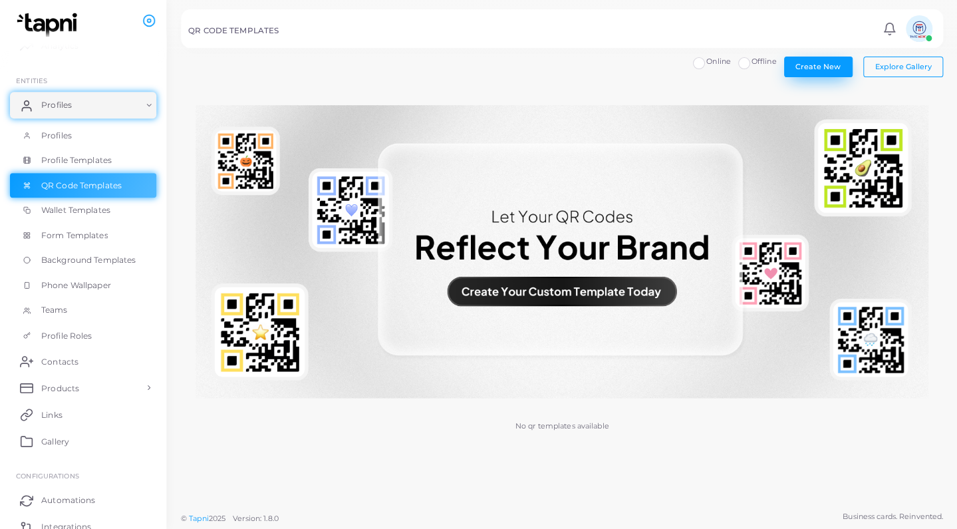
click at [809, 72] on button "Create New" at bounding box center [818, 67] width 69 height 20
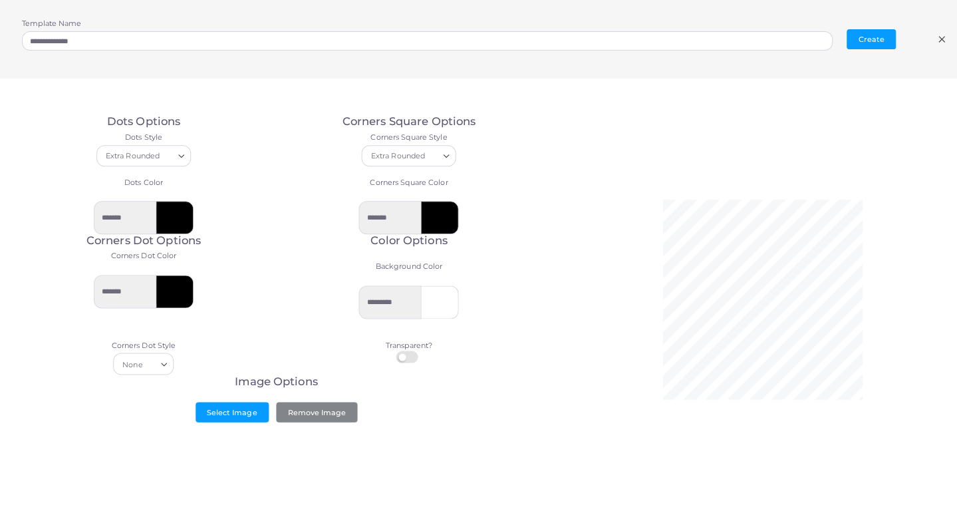
click at [939, 41] on line at bounding box center [941, 39] width 5 height 5
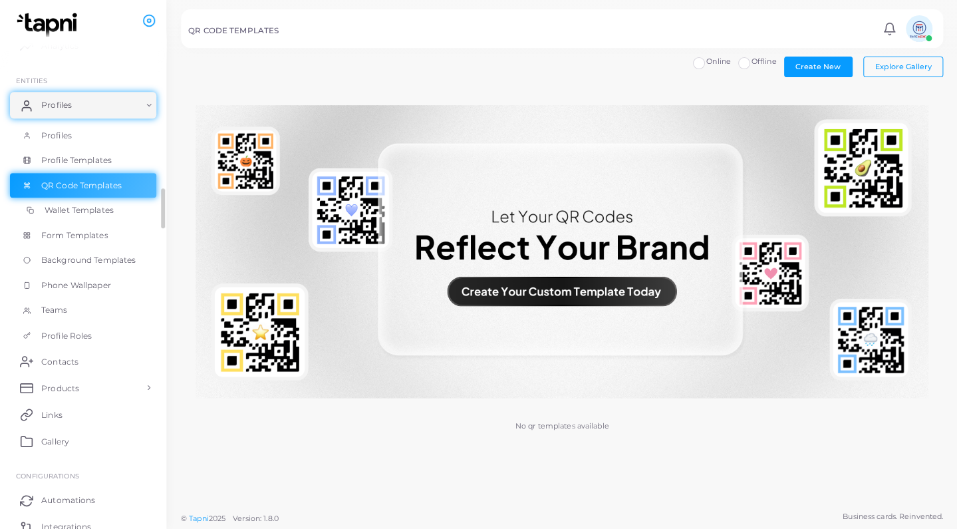
click at [58, 201] on link "Wallet Templates" at bounding box center [83, 210] width 146 height 25
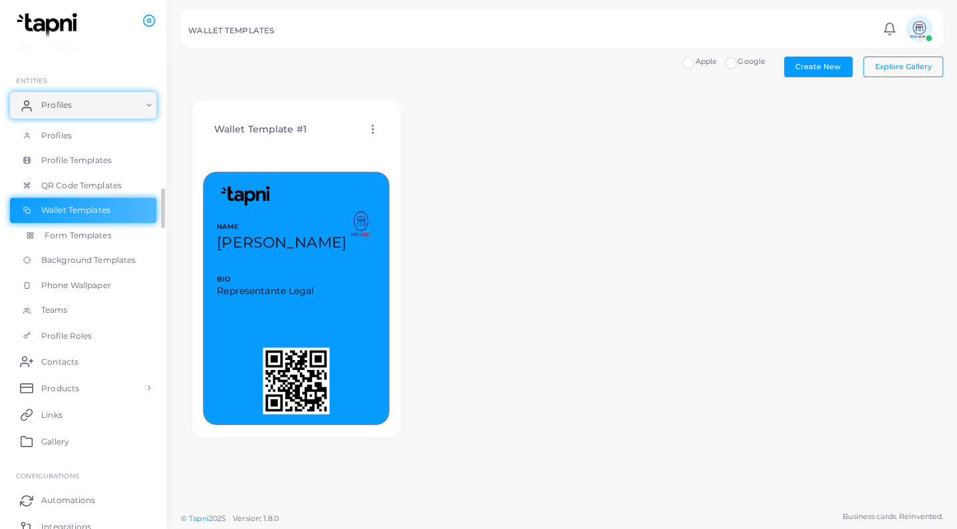
click at [103, 235] on span "Form Templates" at bounding box center [78, 236] width 67 height 12
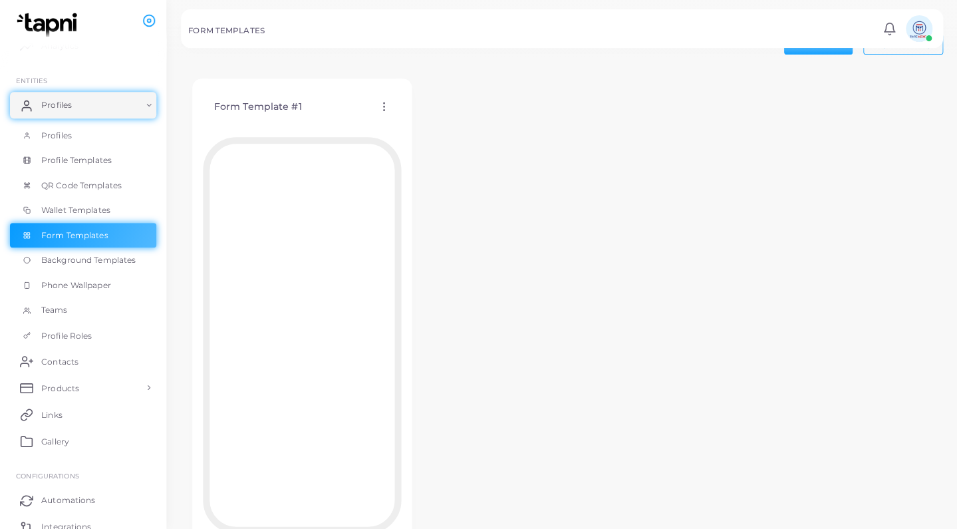
scroll to position [15, 0]
click at [87, 331] on span "Profile Roles" at bounding box center [70, 335] width 51 height 12
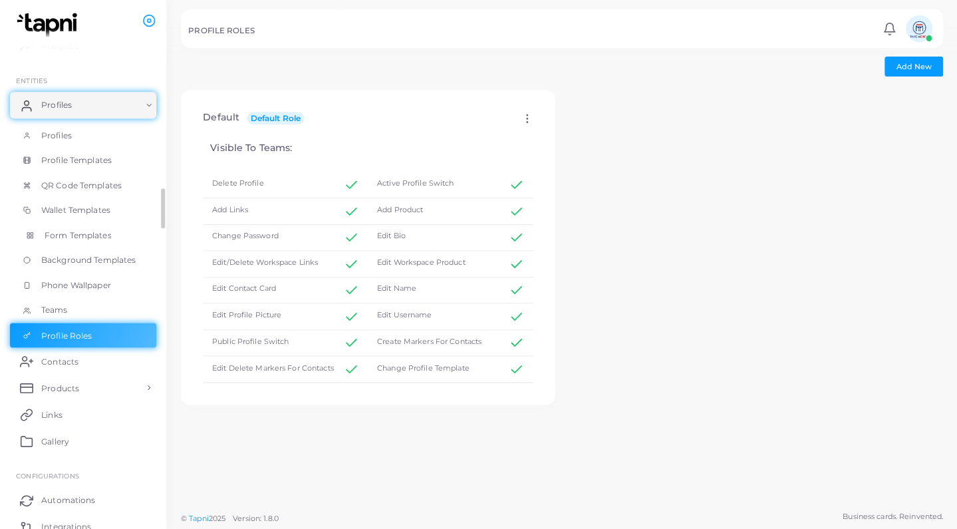
click at [90, 231] on span "Form Templates" at bounding box center [78, 236] width 67 height 12
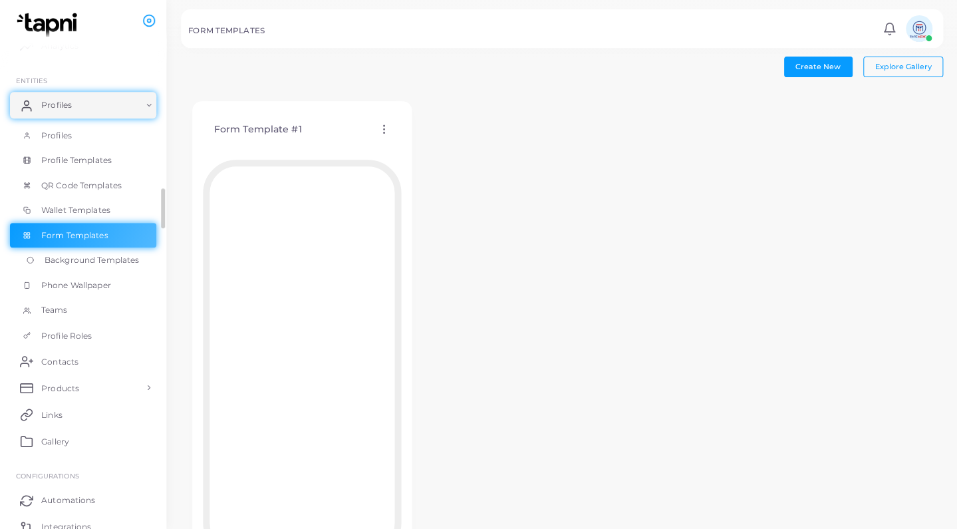
click at [81, 258] on span "Background Templates" at bounding box center [92, 260] width 94 height 12
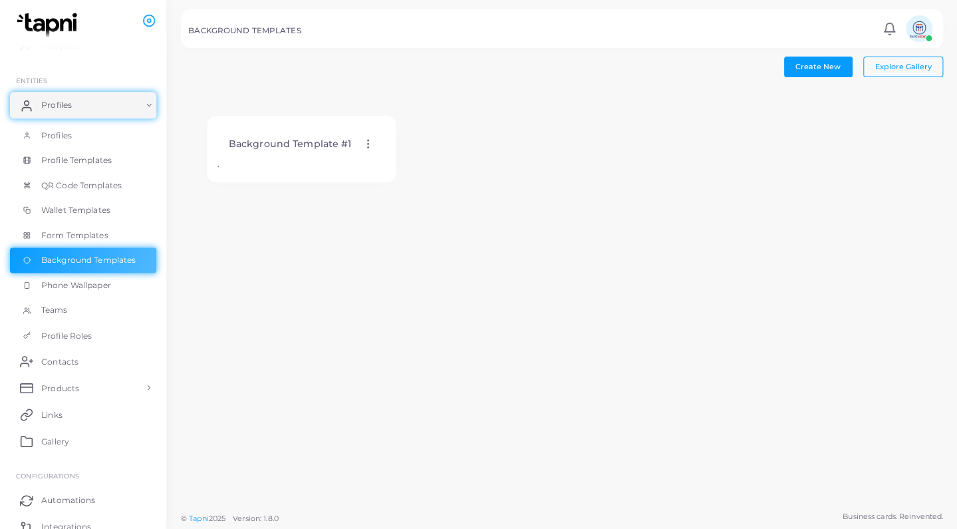
click at [363, 144] on icon at bounding box center [368, 144] width 12 height 12
click at [387, 154] on link "Edit Template" at bounding box center [419, 160] width 110 height 18
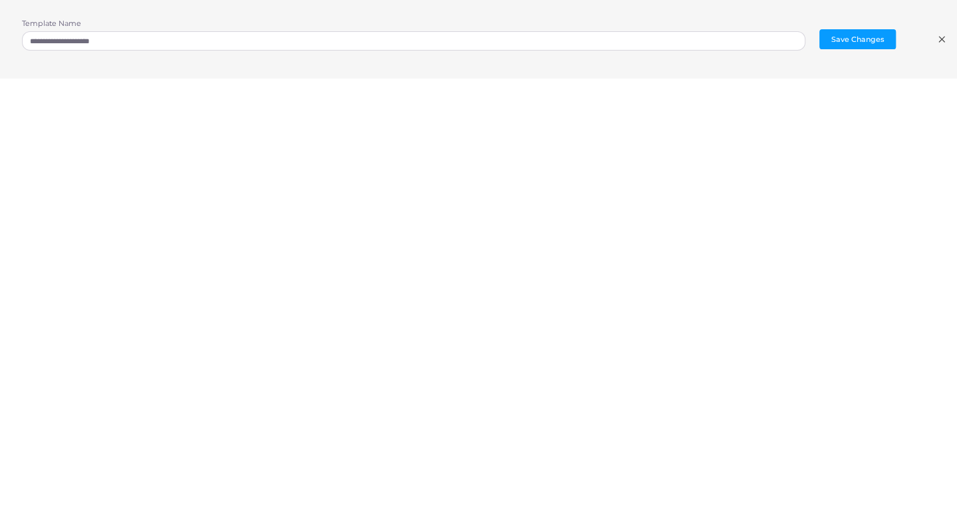
click at [947, 40] on div "**********" at bounding box center [478, 39] width 957 height 78
click at [938, 37] on icon at bounding box center [941, 39] width 11 height 11
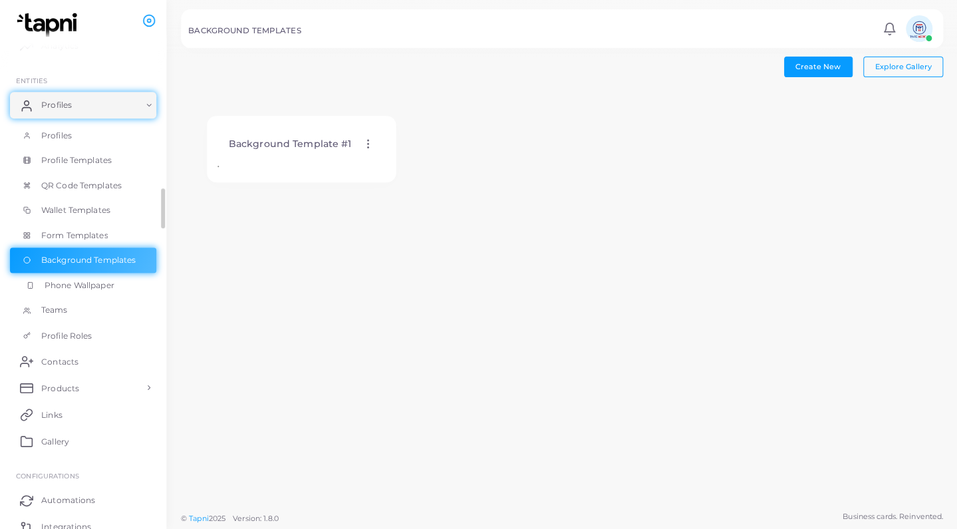
click at [90, 281] on span "Phone Wallpaper" at bounding box center [80, 285] width 70 height 12
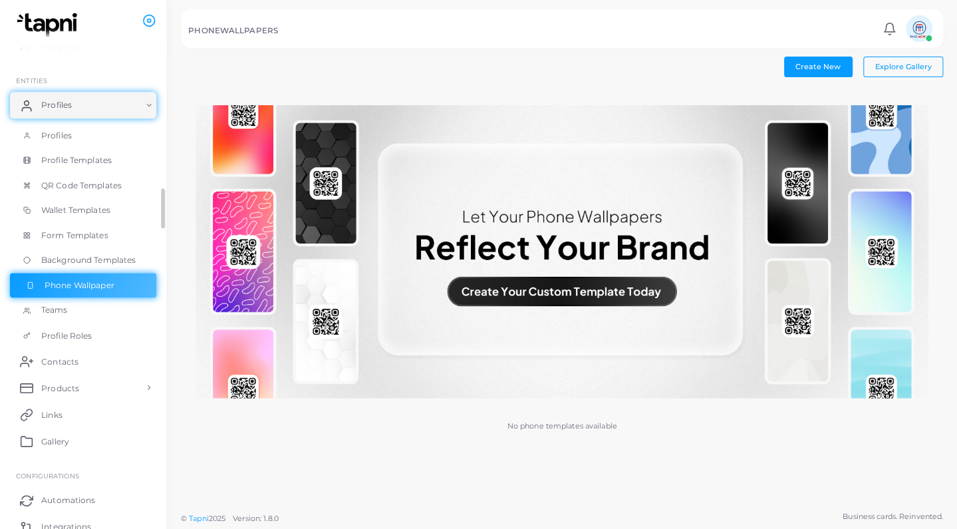
scroll to position [120, 0]
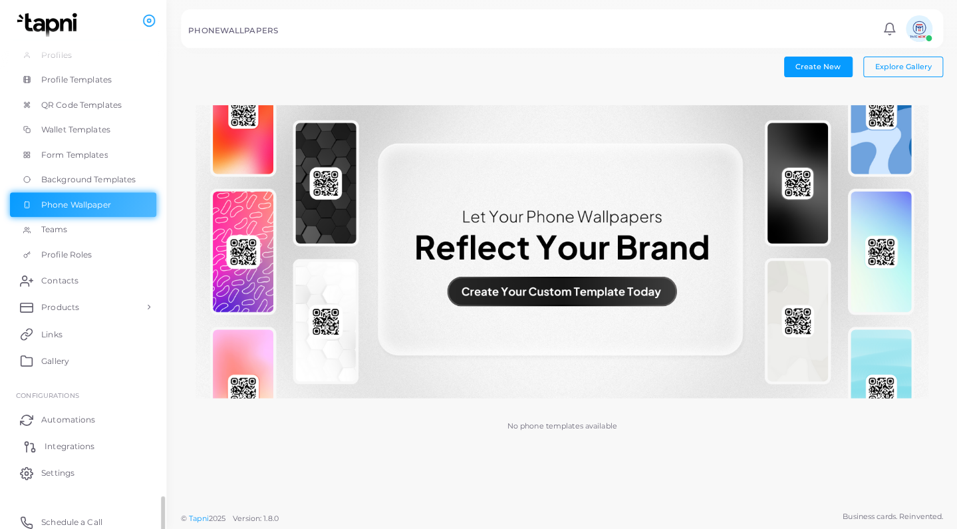
click at [84, 432] on link "Integrations" at bounding box center [83, 445] width 146 height 27
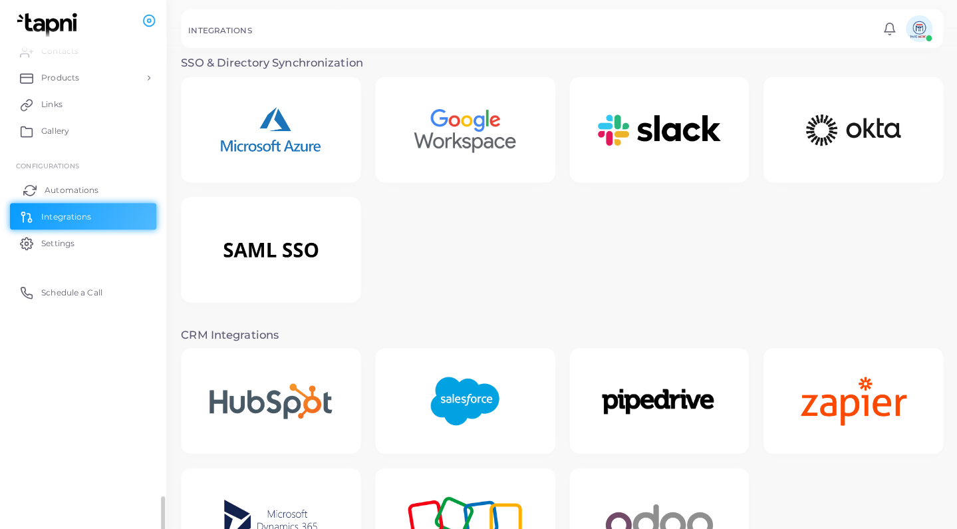
click at [88, 184] on span "Automations" at bounding box center [72, 190] width 54 height 12
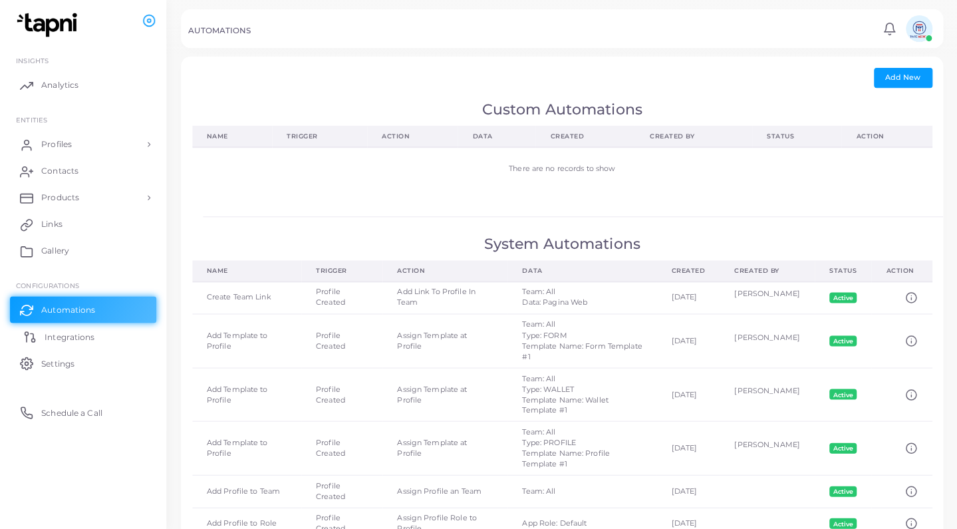
click at [42, 337] on link "Integrations" at bounding box center [83, 336] width 146 height 27
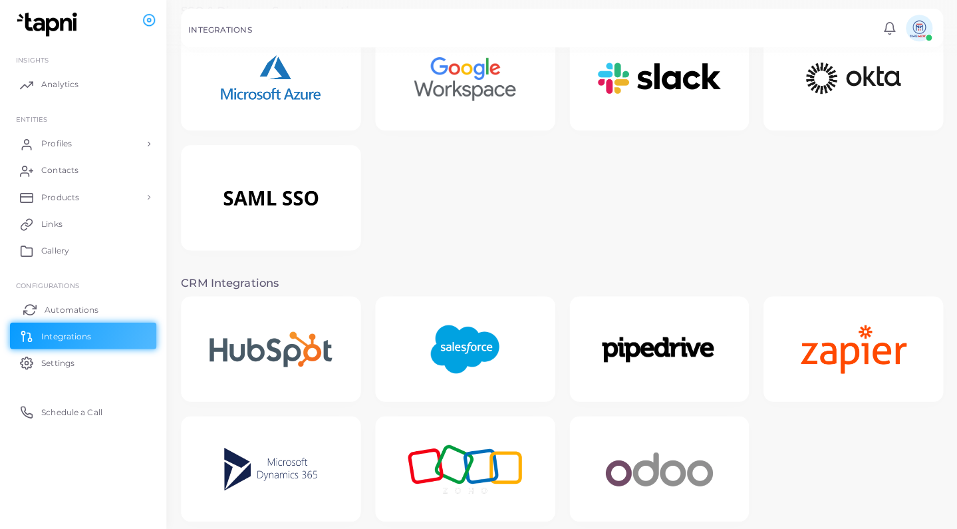
scroll to position [62, 0]
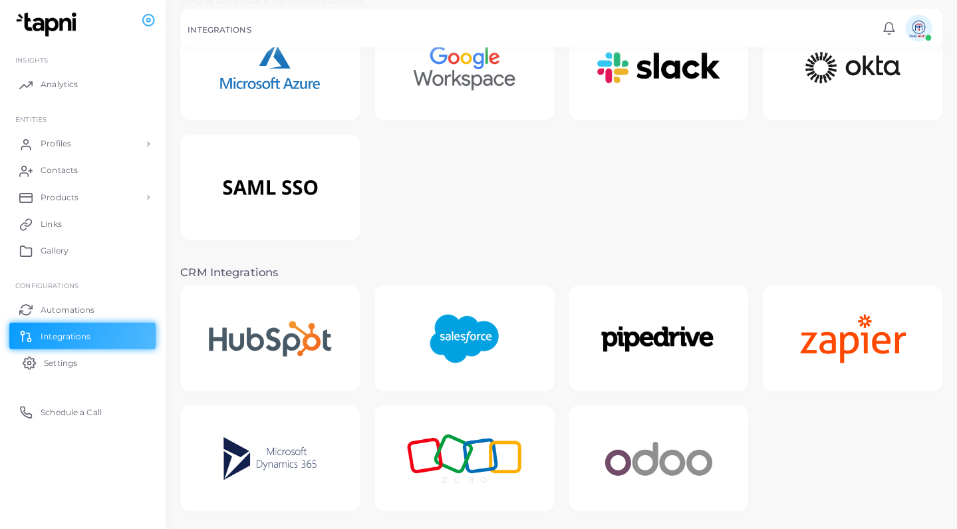
click at [77, 363] on span "Settings" at bounding box center [61, 363] width 33 height 12
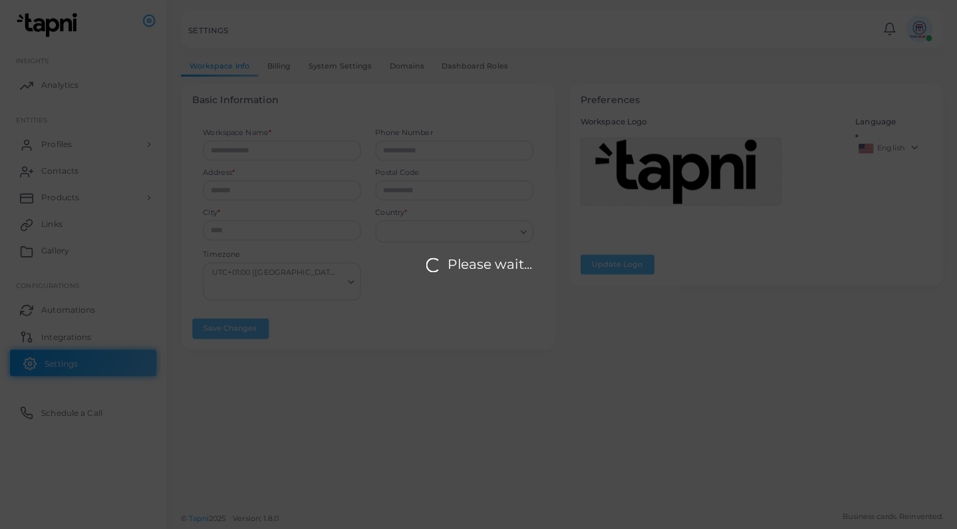
type input "**********"
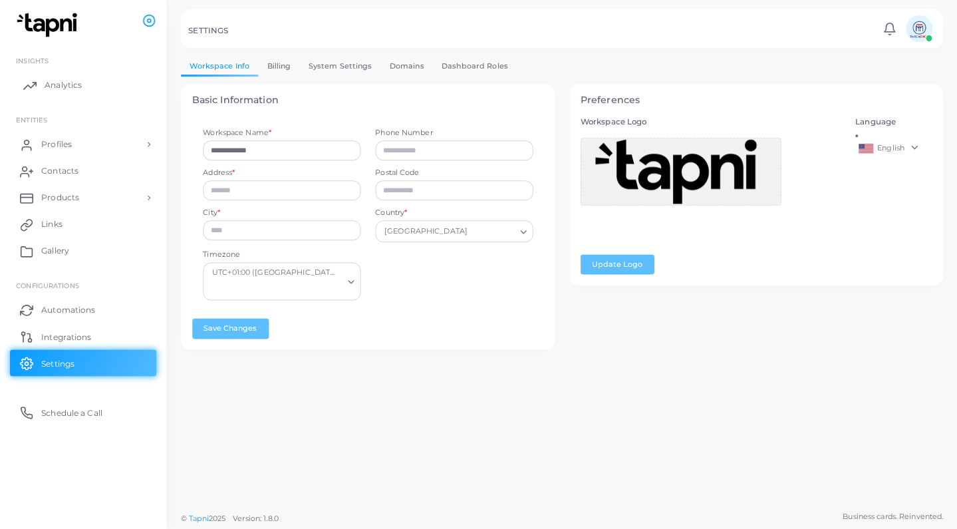
click at [98, 82] on link "Analytics" at bounding box center [83, 85] width 146 height 27
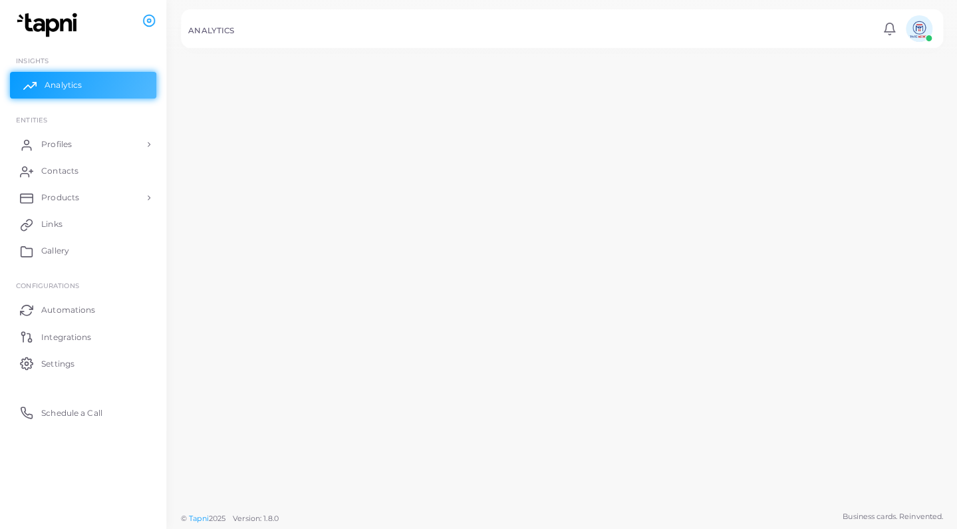
click at [59, 80] on span "Analytics" at bounding box center [63, 85] width 37 height 12
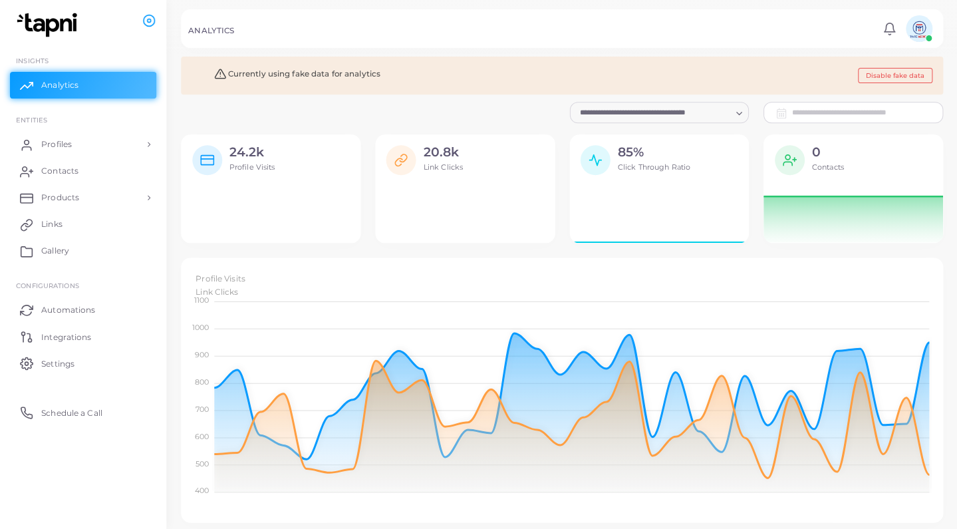
scroll to position [1, 1]
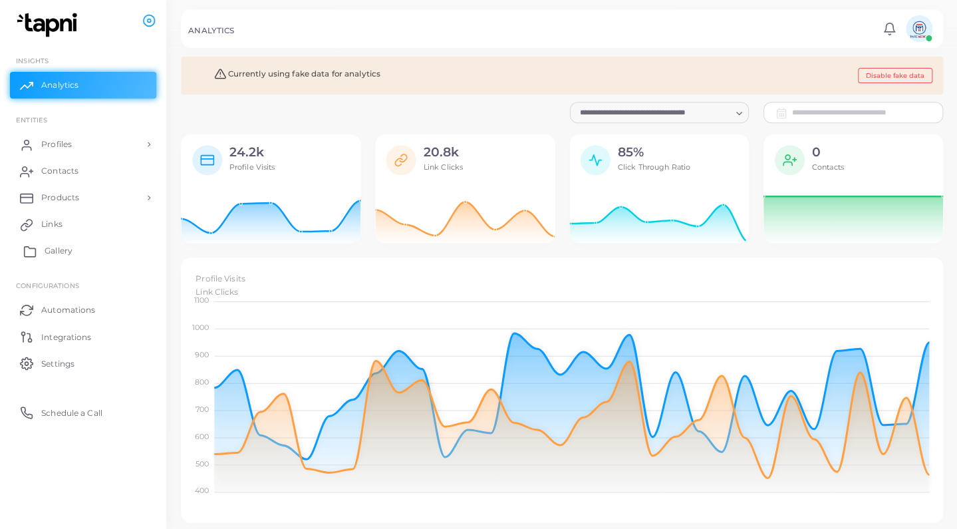
click at [73, 249] on link "Gallery" at bounding box center [83, 250] width 146 height 27
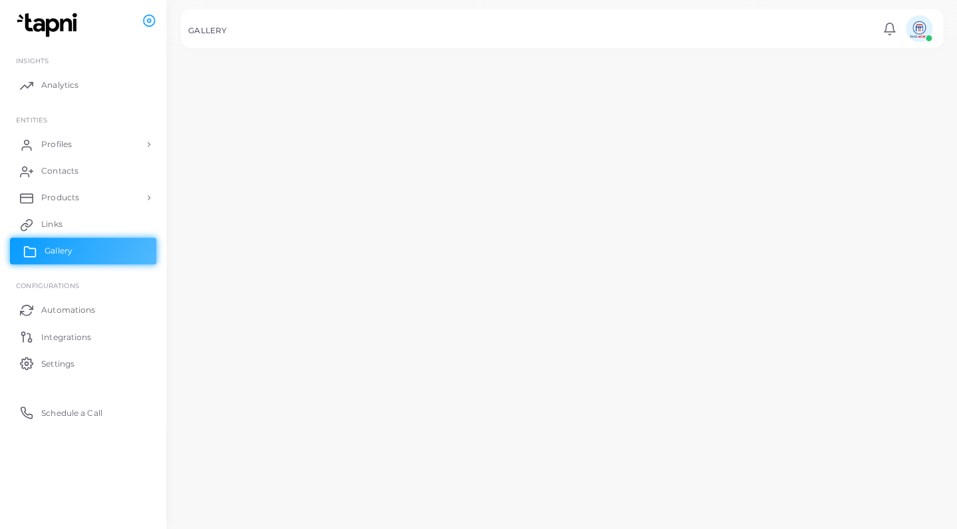
click at [55, 248] on span "Gallery" at bounding box center [59, 251] width 28 height 12
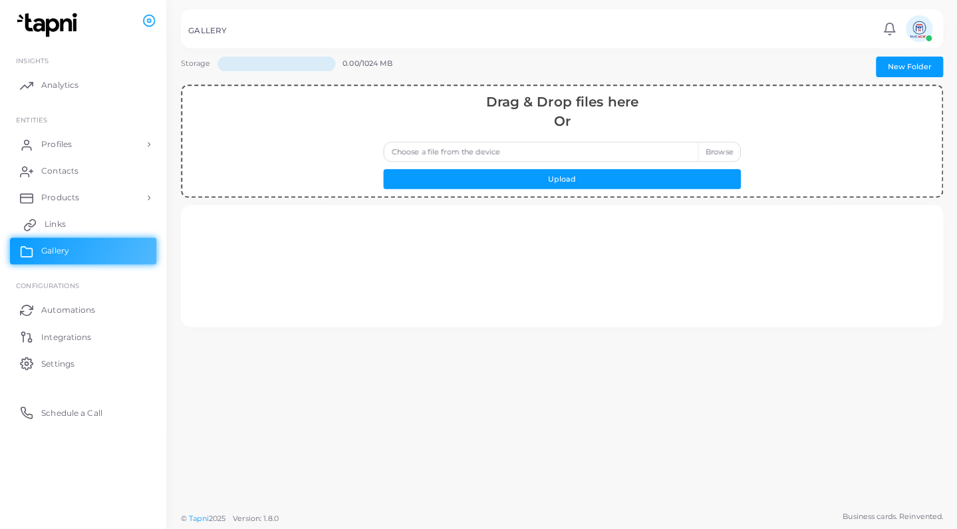
click at [60, 218] on span "Links" at bounding box center [55, 224] width 21 height 12
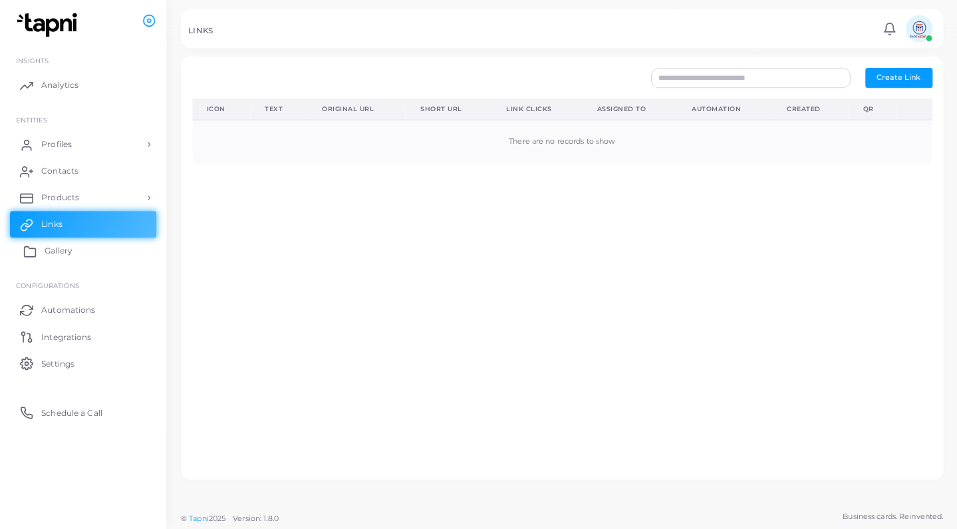
click at [58, 253] on span "Gallery" at bounding box center [59, 251] width 28 height 12
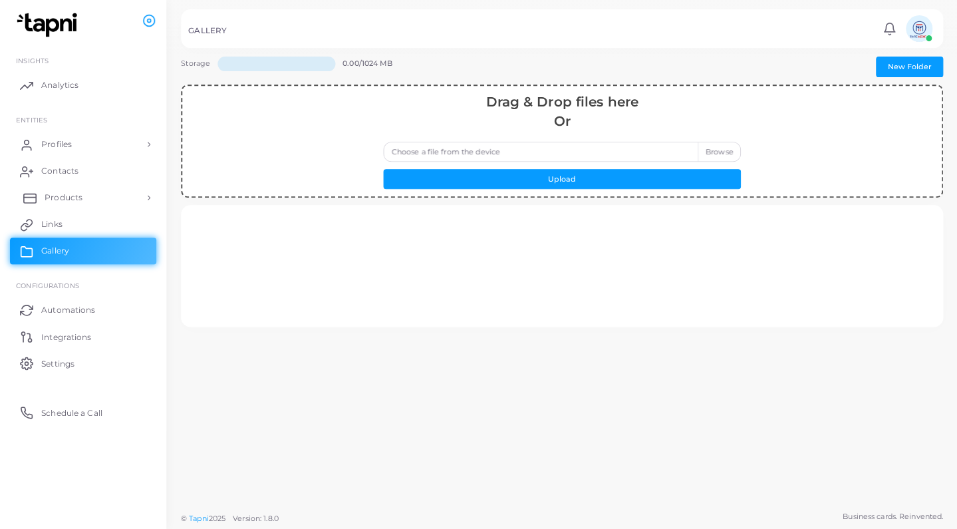
click at [104, 197] on link "Products" at bounding box center [83, 197] width 146 height 27
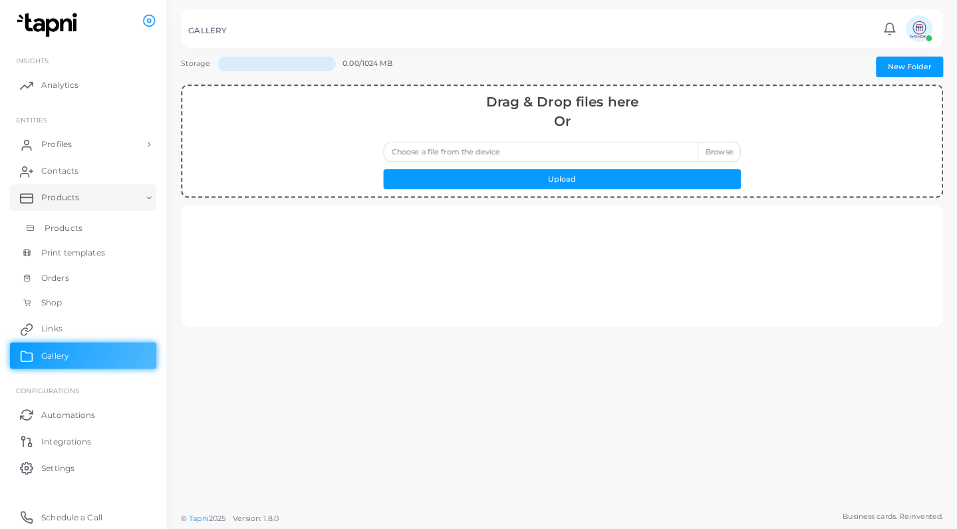
click at [95, 218] on link "Products" at bounding box center [83, 228] width 146 height 25
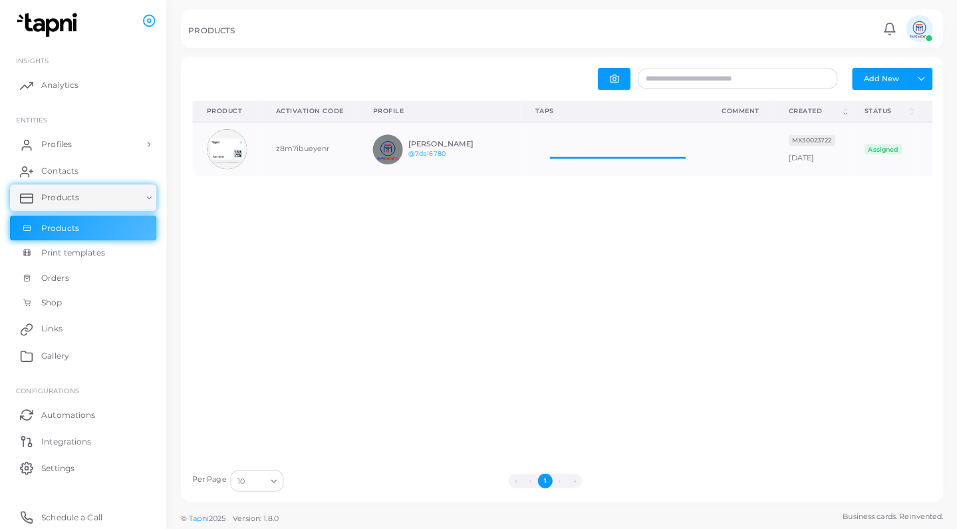
scroll to position [1, 1]
click at [88, 254] on span "Print templates" at bounding box center [77, 253] width 64 height 12
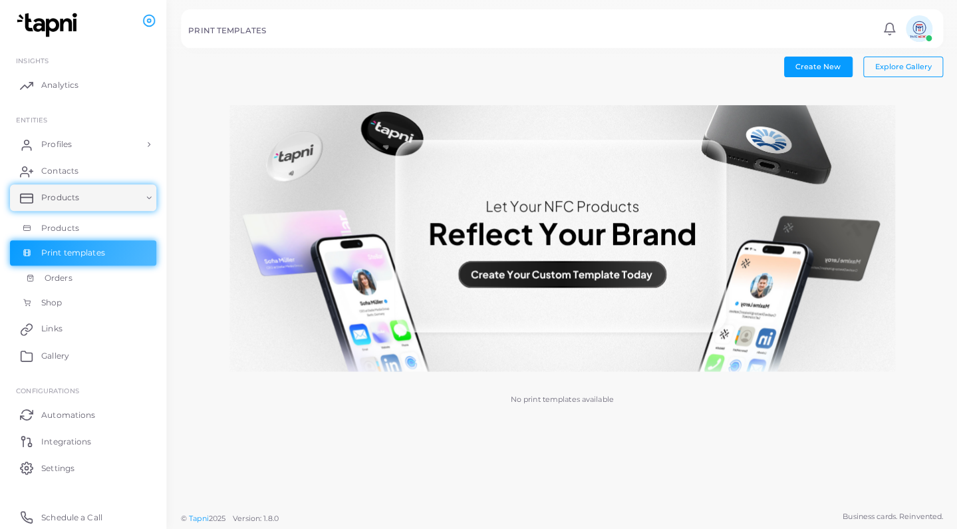
click at [63, 277] on span "Orders" at bounding box center [59, 278] width 28 height 12
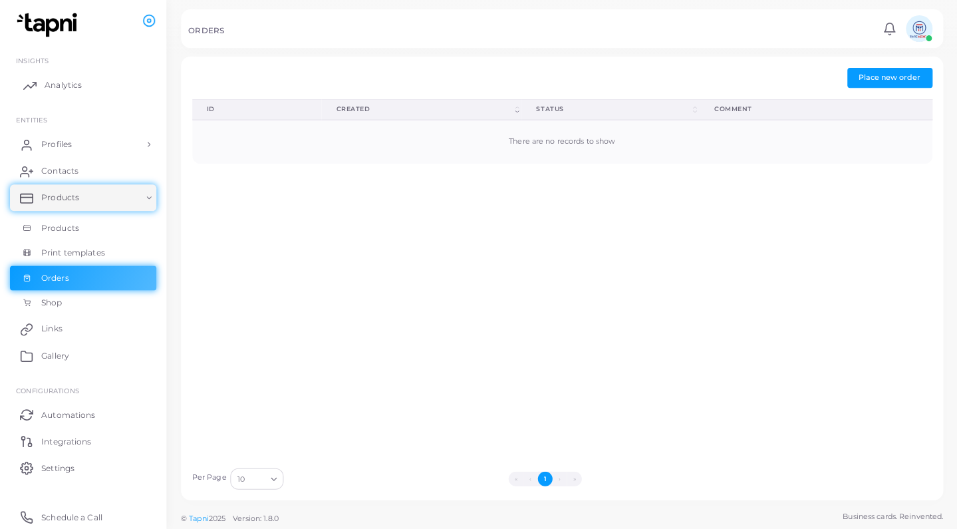
click at [67, 84] on span "Analytics" at bounding box center [63, 85] width 37 height 12
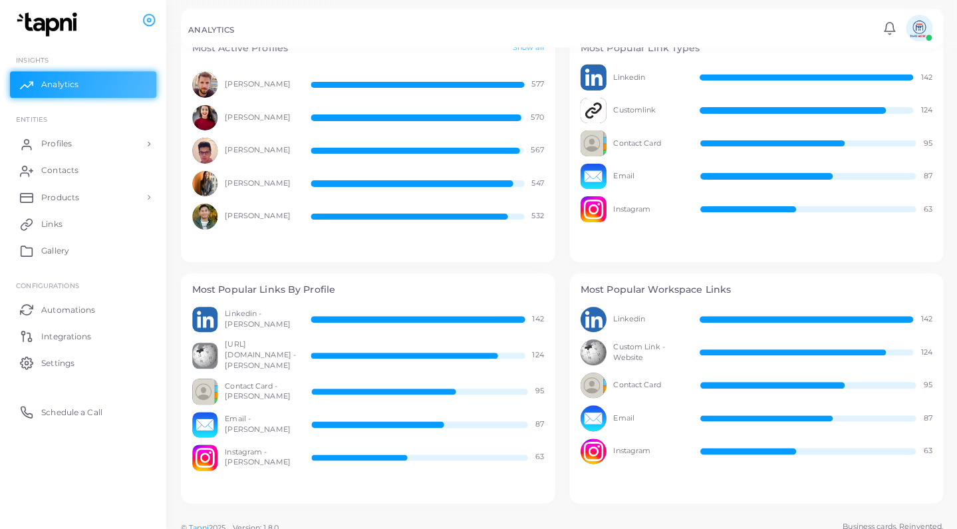
scroll to position [1, 1]
click at [78, 360] on span "Settings" at bounding box center [61, 363] width 33 height 12
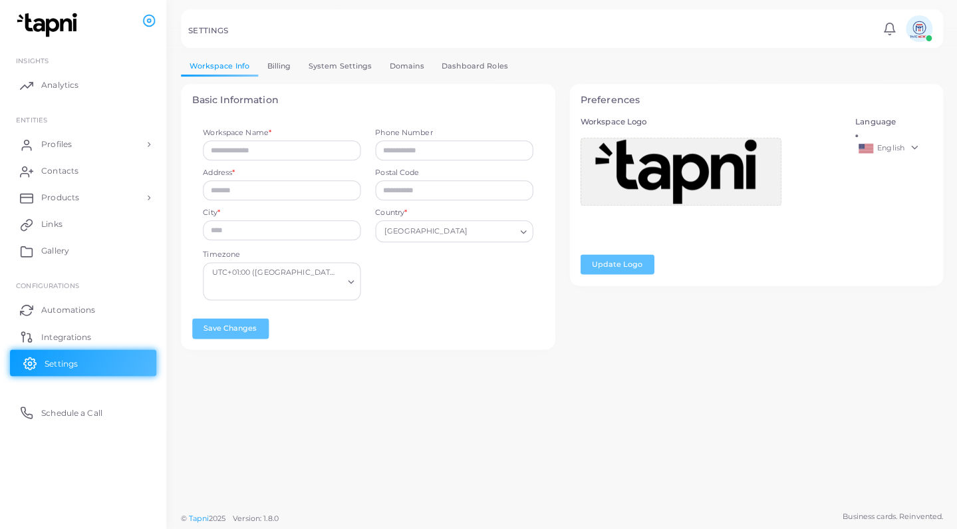
type input "**********"
click at [914, 140] on link "English" at bounding box center [893, 148] width 77 height 16
click at [899, 159] on span "English" at bounding box center [900, 163] width 27 height 9
click at [86, 138] on link "Profiles" at bounding box center [83, 144] width 146 height 27
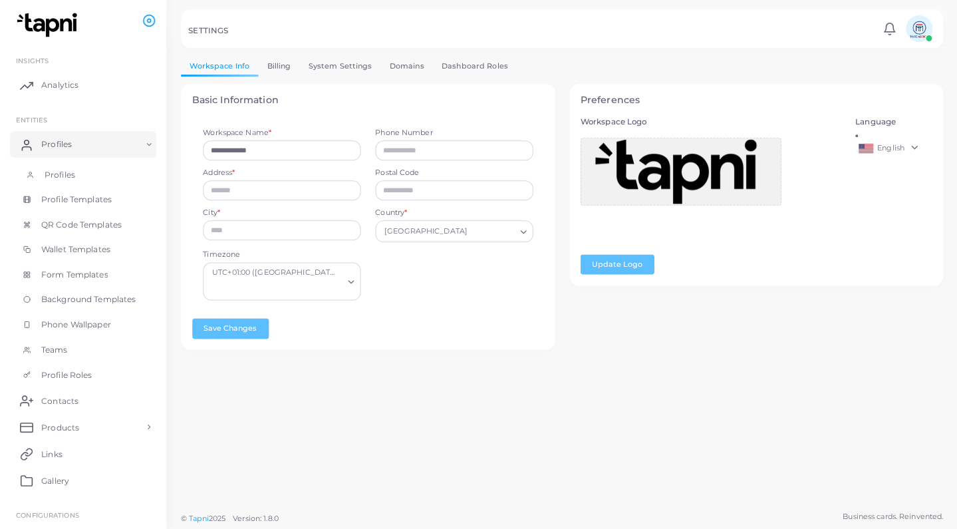
click at [82, 167] on link "Profiles" at bounding box center [83, 174] width 146 height 25
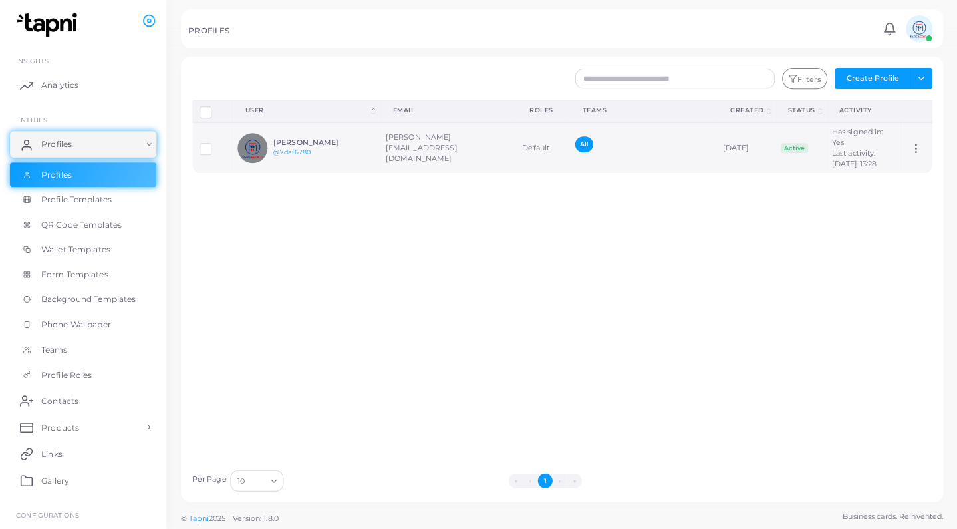
click at [575, 152] on span "All" at bounding box center [584, 143] width 18 height 15
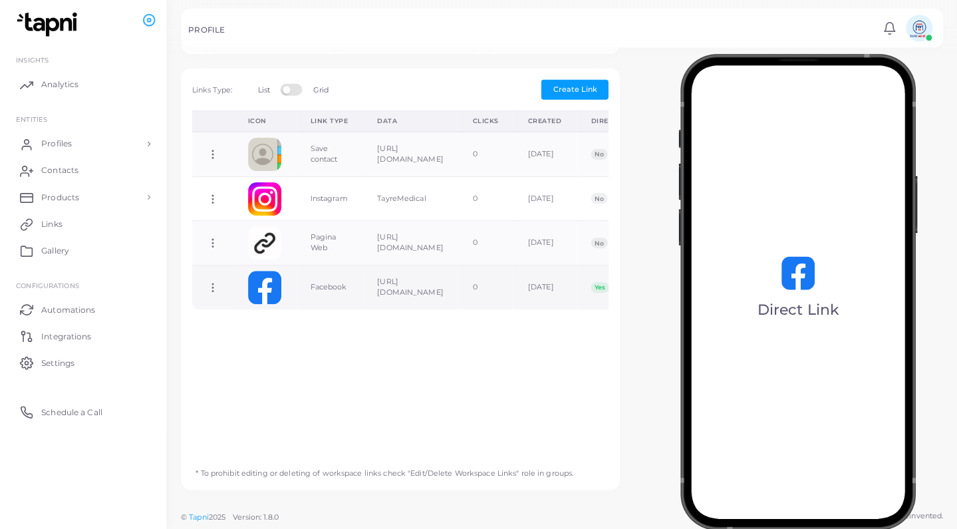
scroll to position [412, 0]
click at [216, 281] on td "Copy Link Edit Link Delete Link Toggle Direct Link" at bounding box center [212, 287] width 41 height 44
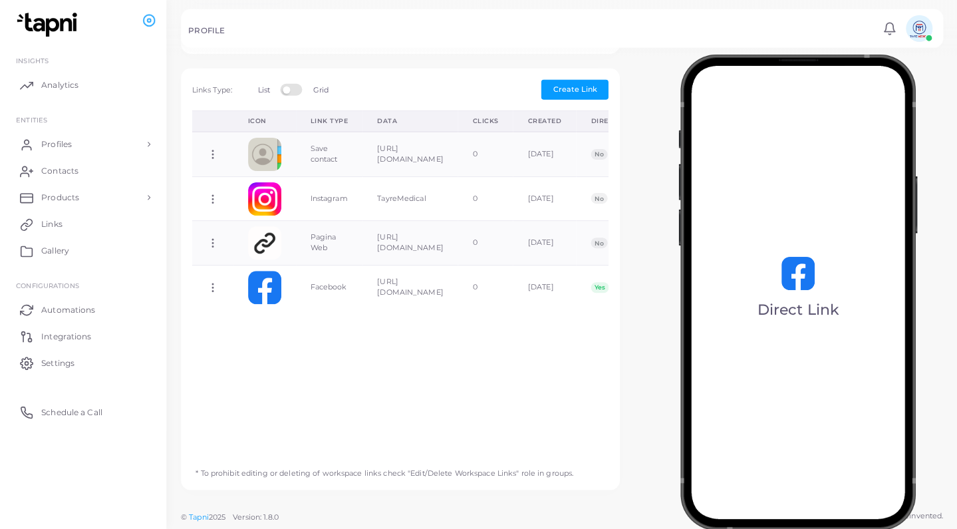
click at [776, 4] on div at bounding box center [478, 28] width 957 height 57
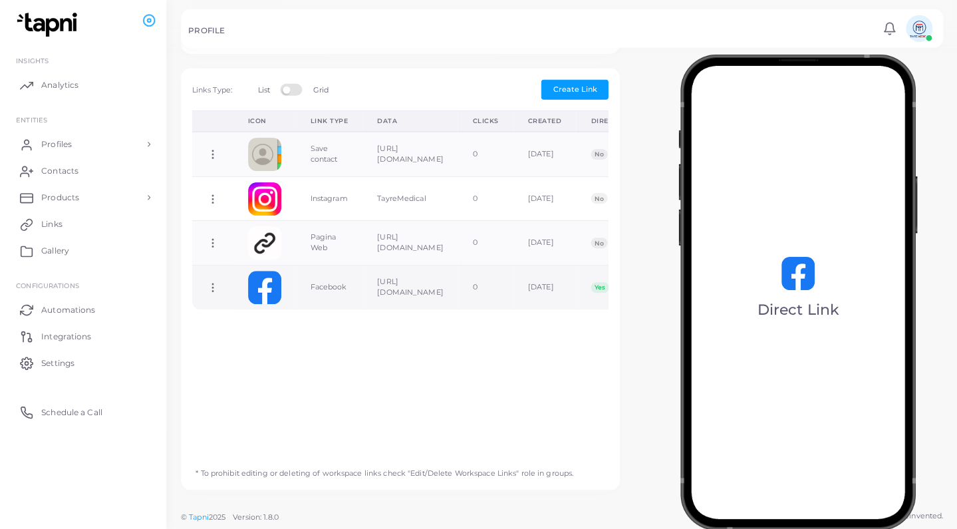
click at [216, 289] on icon at bounding box center [213, 287] width 12 height 12
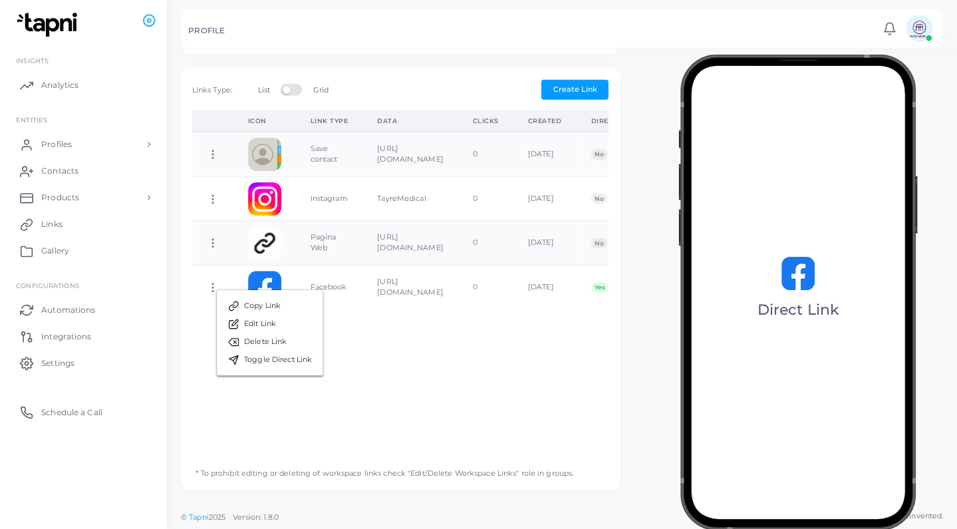
click at [640, 184] on div "Direct Link" at bounding box center [797, 290] width 319 height 466
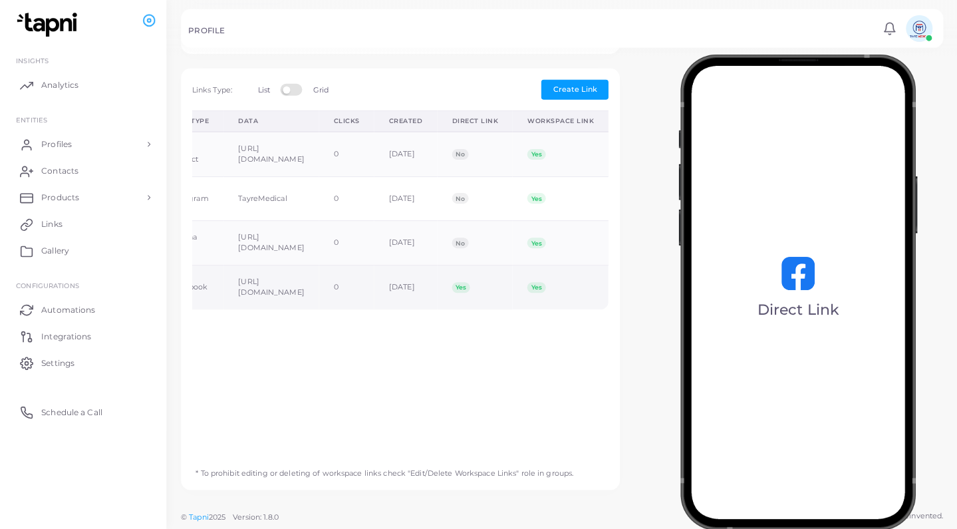
scroll to position [0, 259]
click at [462, 288] on span "Yes" at bounding box center [461, 287] width 18 height 11
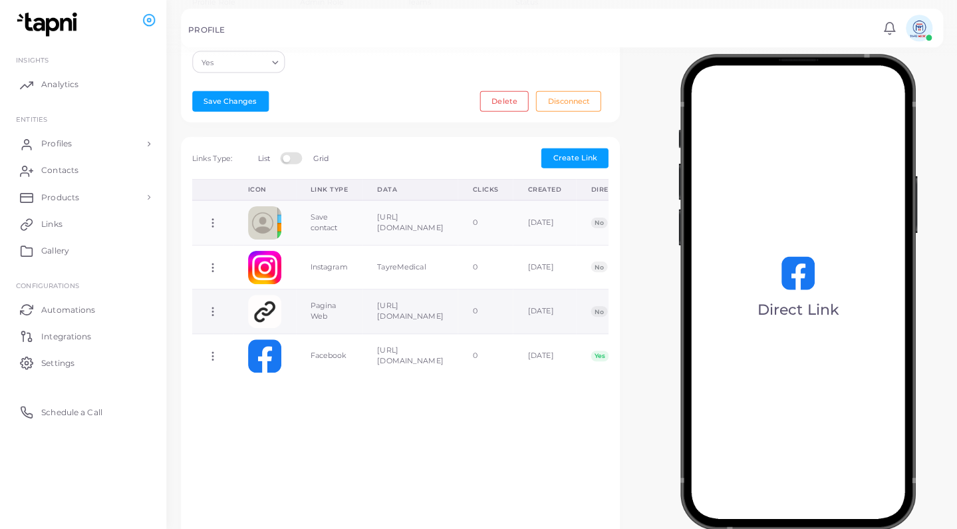
scroll to position [0, 0]
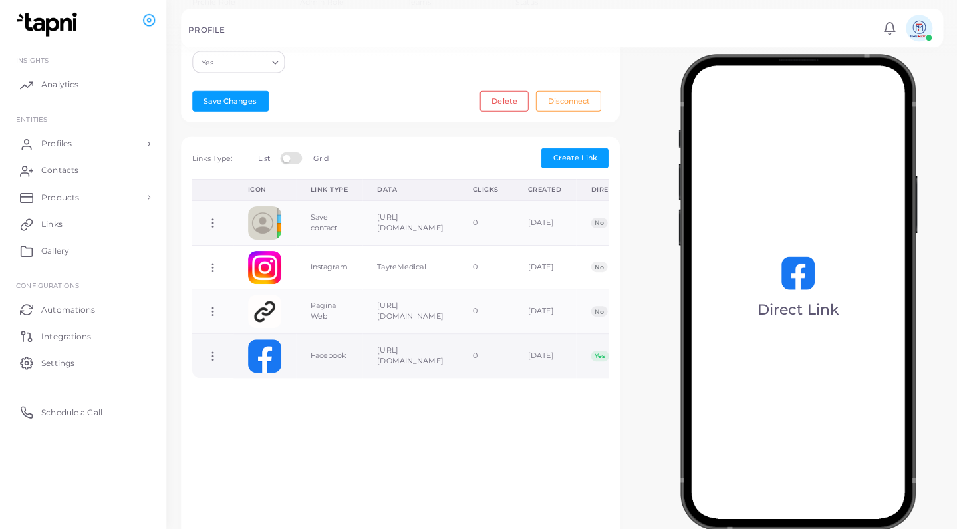
click at [220, 354] on td "Copy Link Edit Link Delete Link Toggle Direct Link" at bounding box center [212, 356] width 41 height 44
click at [214, 354] on icon at bounding box center [213, 356] width 12 height 12
click at [247, 404] on span "Delete Link" at bounding box center [262, 406] width 43 height 11
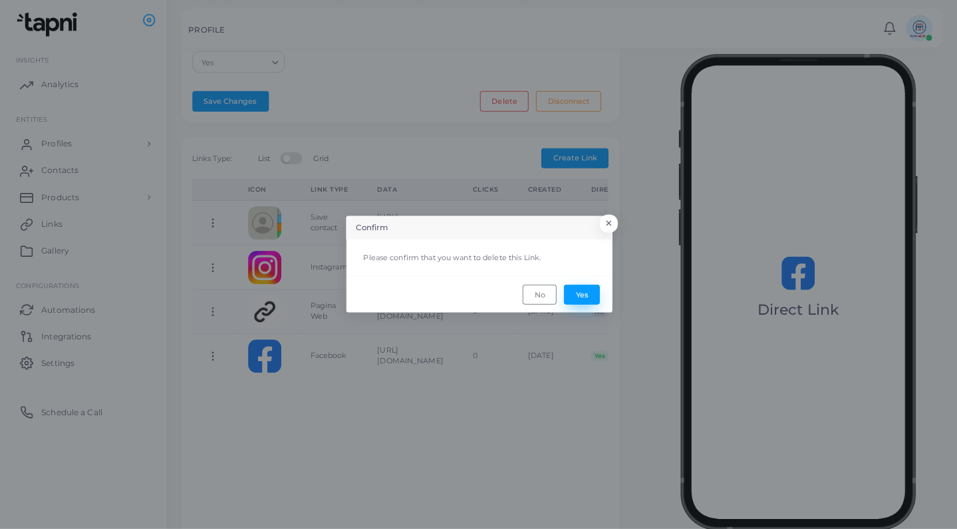
click at [587, 298] on button "Yes" at bounding box center [581, 295] width 36 height 20
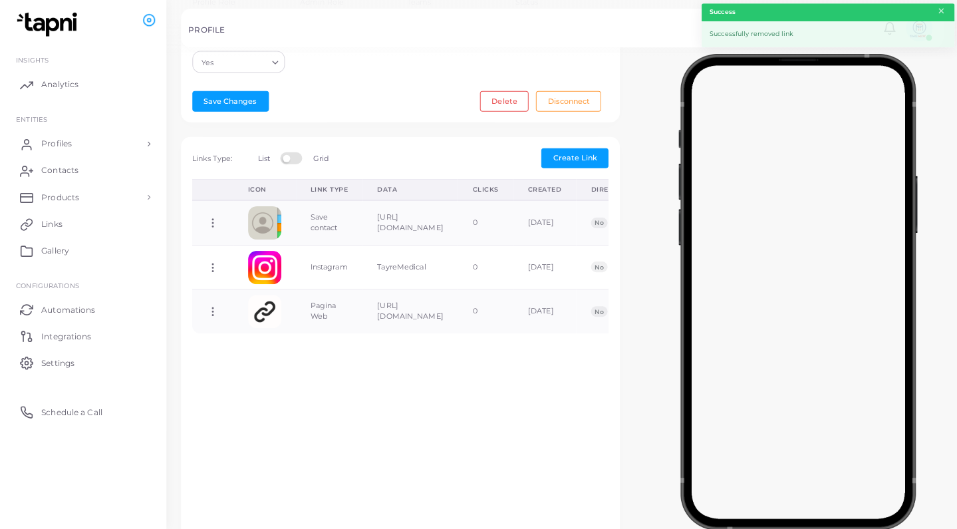
click at [940, 12] on button "×" at bounding box center [941, 12] width 9 height 15
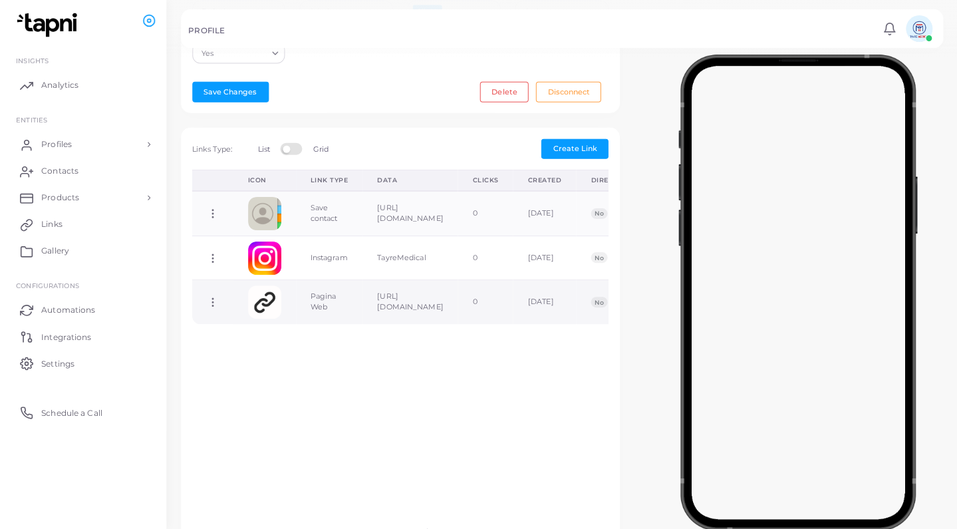
scroll to position [329, 0]
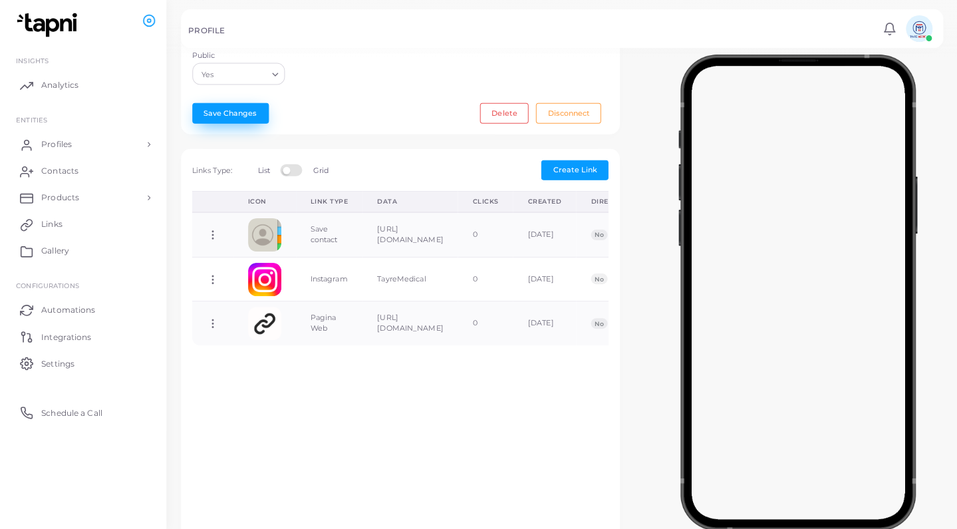
click at [245, 116] on button "Save Changes" at bounding box center [230, 112] width 77 height 20
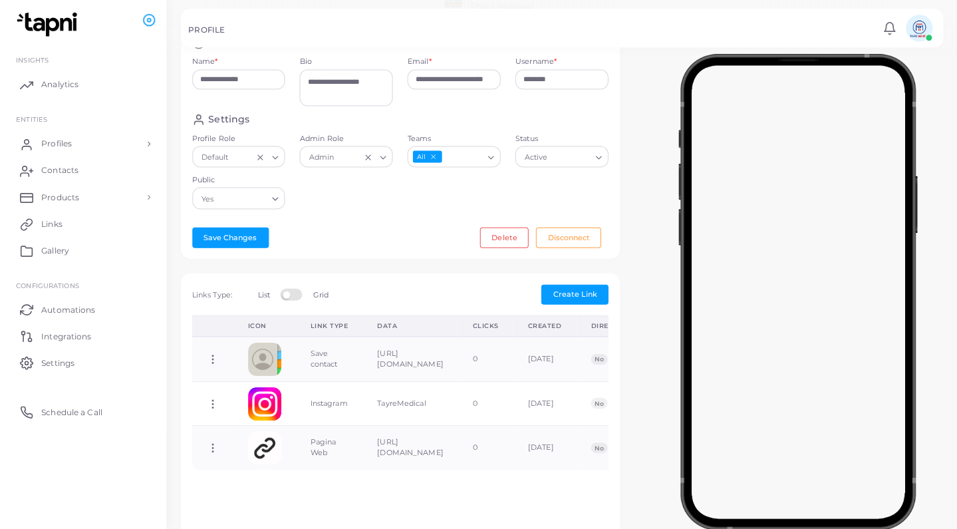
scroll to position [209, 0]
